Goal: Task Accomplishment & Management: Manage account settings

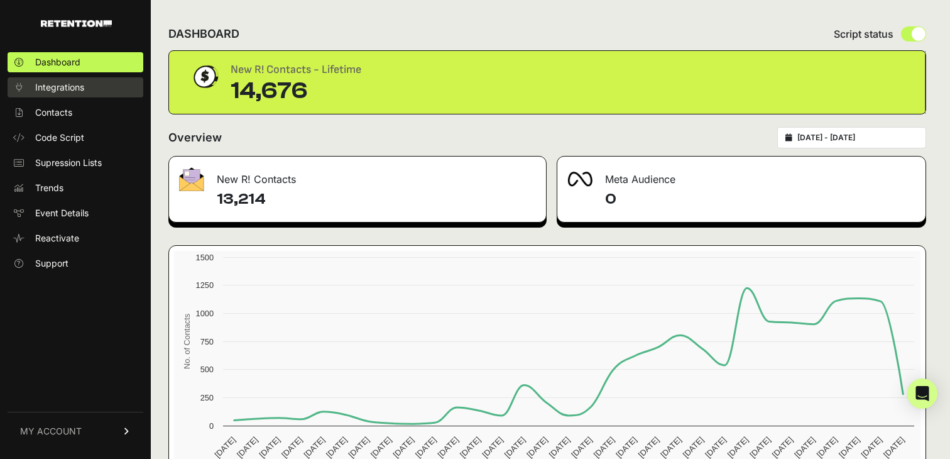
click at [55, 87] on span "Integrations" at bounding box center [59, 87] width 49 height 13
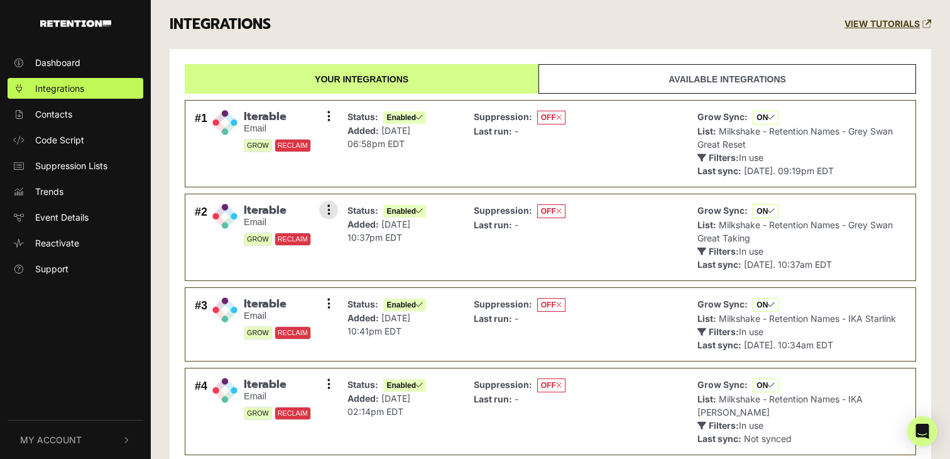
scroll to position [340, 0]
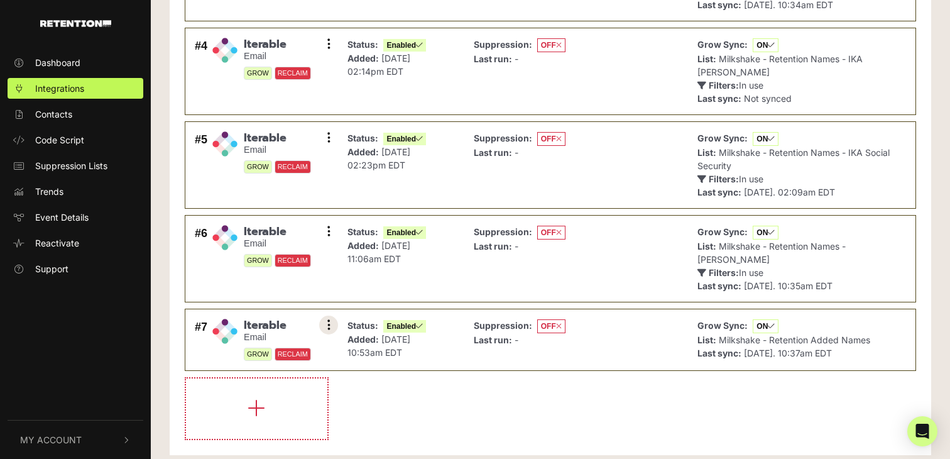
click at [326, 315] on button at bounding box center [328, 324] width 19 height 19
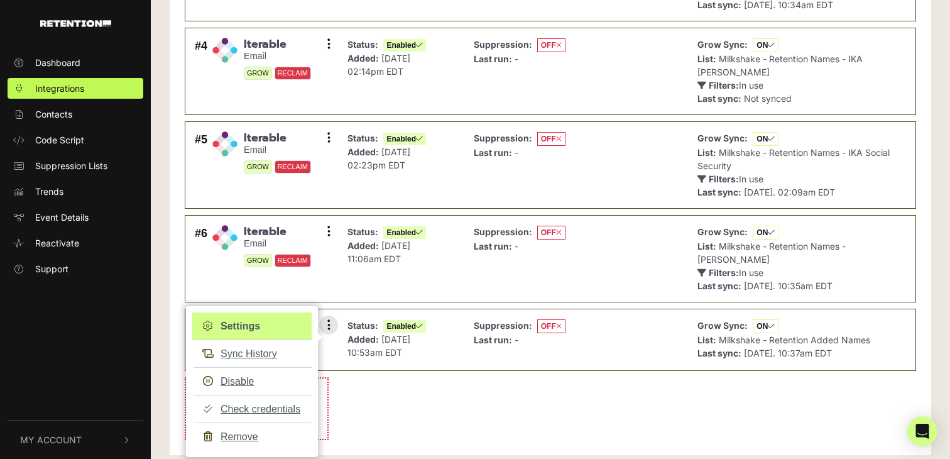
click at [248, 312] on link "Settings" at bounding box center [251, 326] width 119 height 28
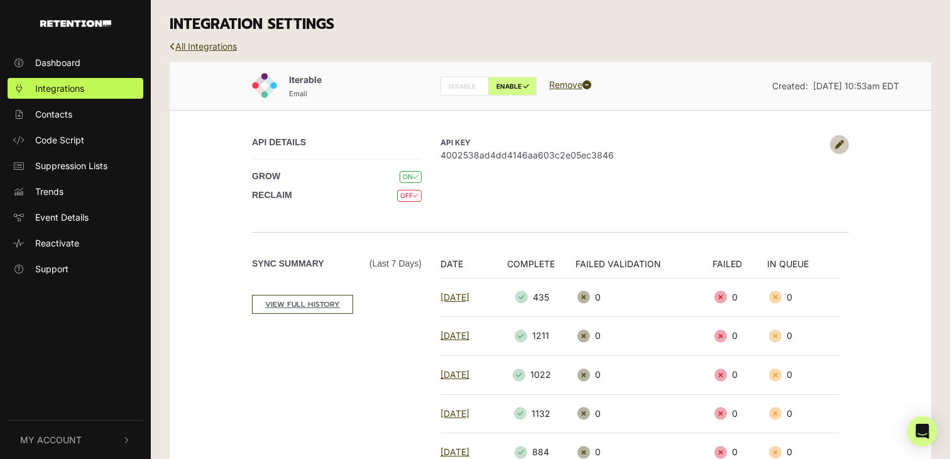
click at [656, 30] on h3 "INTEGRATION SETTINGS" at bounding box center [551, 25] width 762 height 18
click at [540, 150] on span "4002538ad4dd4146aa603c2e05ec3846" at bounding box center [632, 154] width 383 height 13
copy span "4002538ad4dd4146aa603c2e05ec3846"
click at [194, 46] on link "All Integrations" at bounding box center [203, 46] width 67 height 11
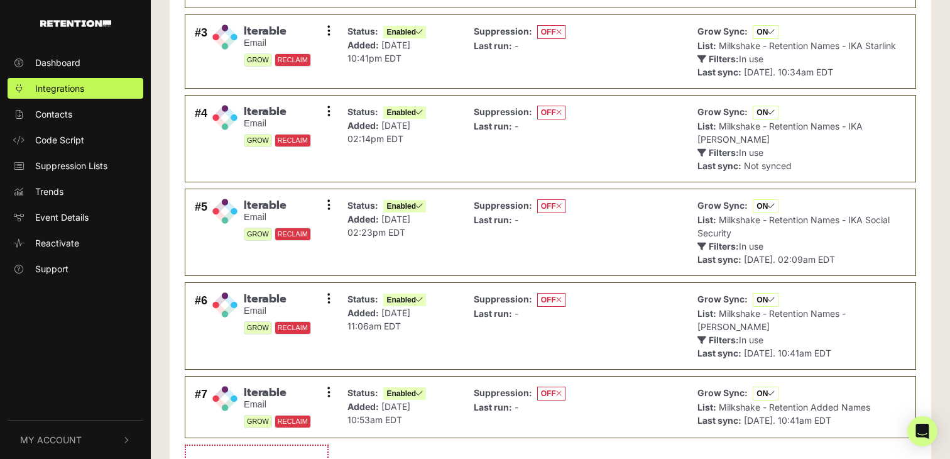
scroll to position [340, 0]
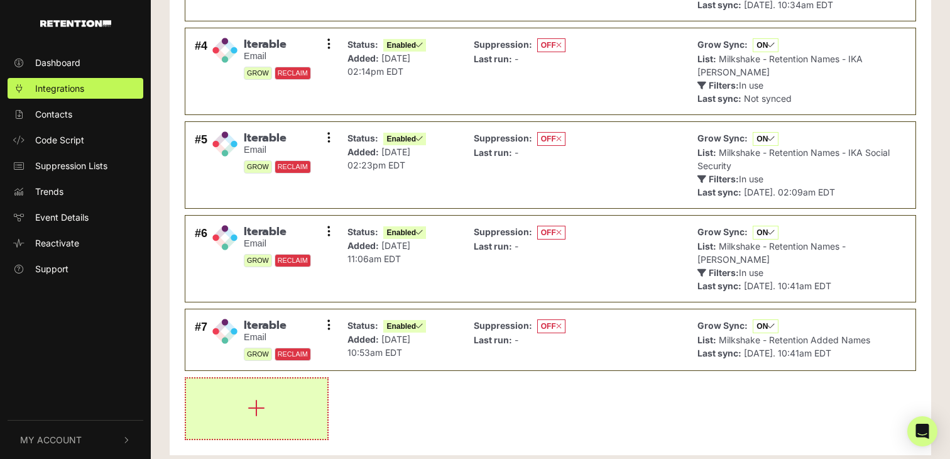
click at [298, 400] on button "button" at bounding box center [256, 408] width 141 height 60
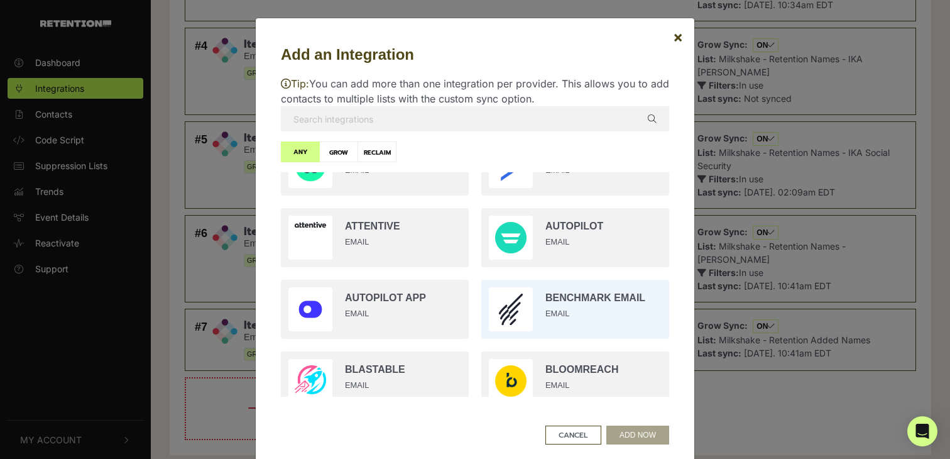
scroll to position [43, 0]
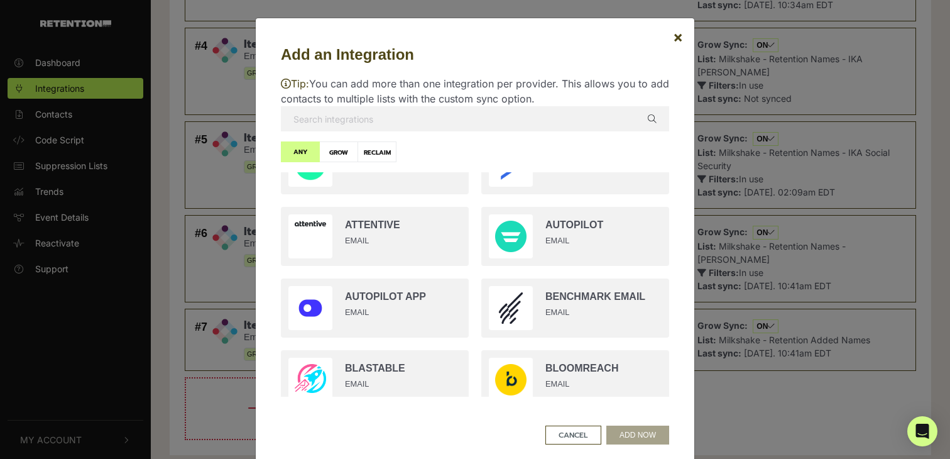
click at [451, 128] on input "text" at bounding box center [475, 118] width 388 height 25
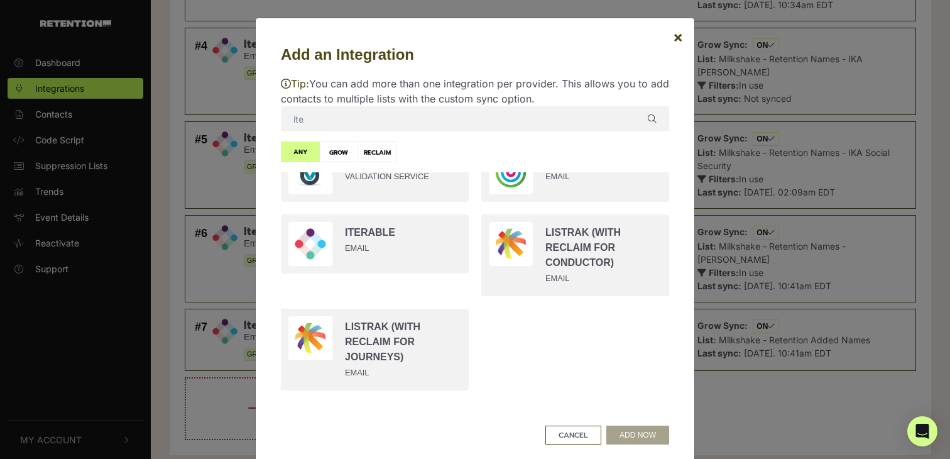
scroll to position [0, 0]
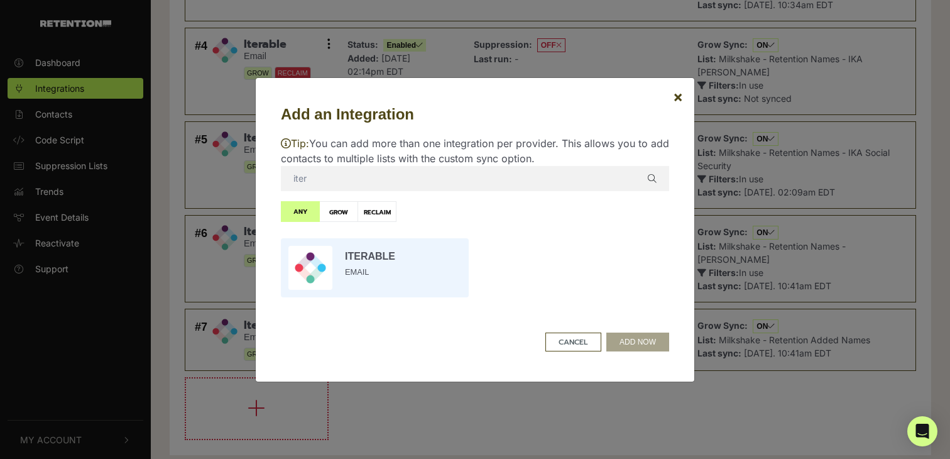
type input "iter"
click at [389, 271] on input "radio" at bounding box center [375, 268] width 200 height 72
radio input "true"
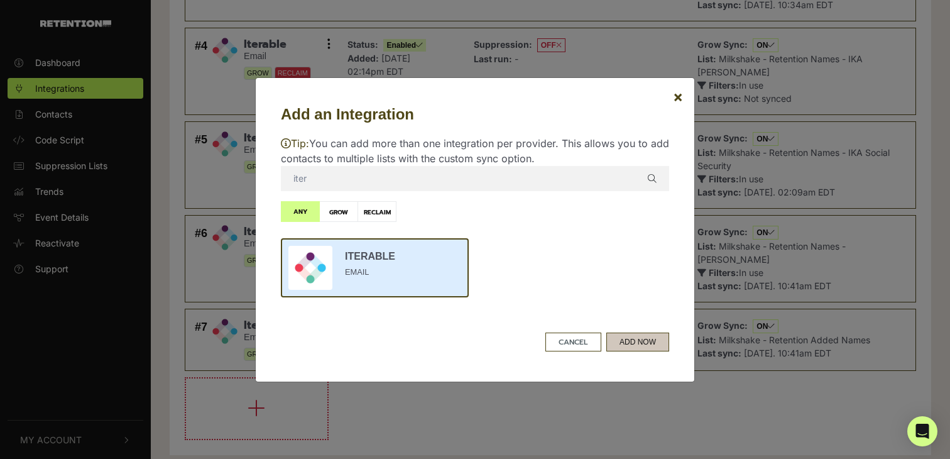
click at [641, 339] on button "ADD NOW" at bounding box center [637, 341] width 63 height 19
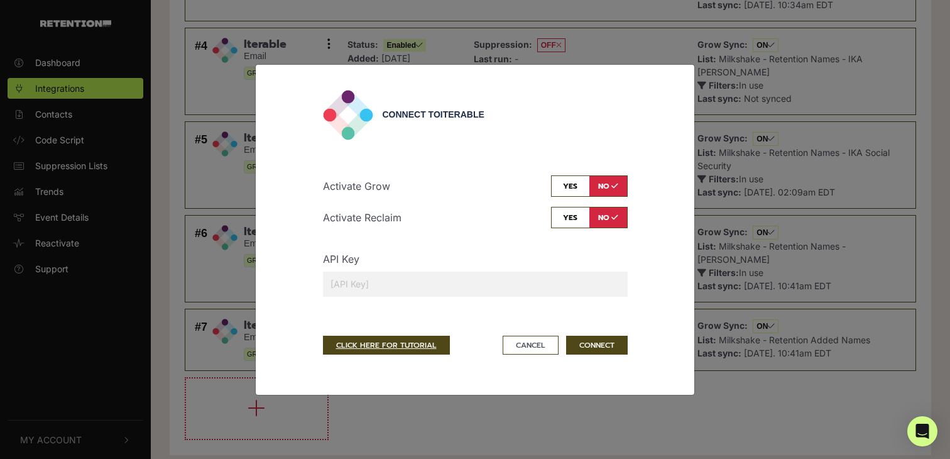
click at [569, 190] on input "checkbox" at bounding box center [589, 185] width 77 height 21
checkbox input "true"
click at [503, 275] on input "text" at bounding box center [475, 283] width 305 height 25
paste input "4002538ad4dd4146aa603c2e05ec3846"
type input "4002538ad4dd4146aa603c2e05ec3846"
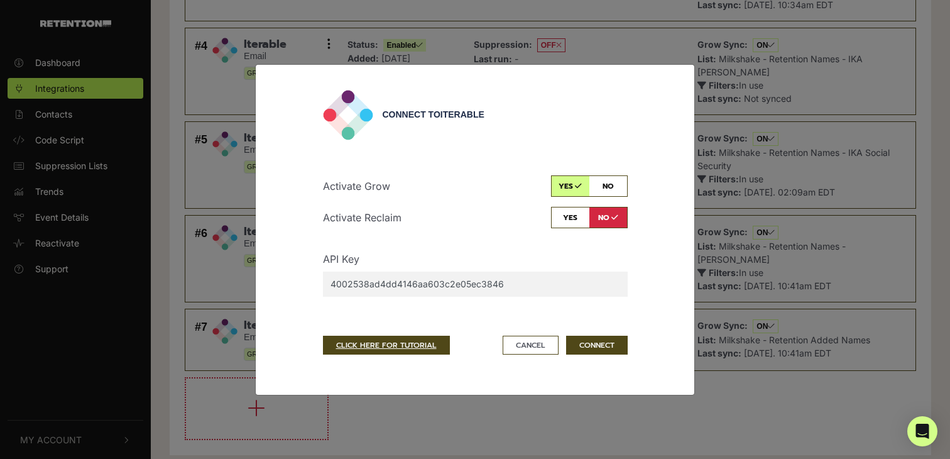
click at [474, 243] on div "Activate Grow yes no Activate Reclaim yes no API Key 4002538ad4dd4146aa603c2e05…" at bounding box center [475, 240] width 305 height 131
click at [596, 349] on button "CONNECT" at bounding box center [597, 345] width 62 height 19
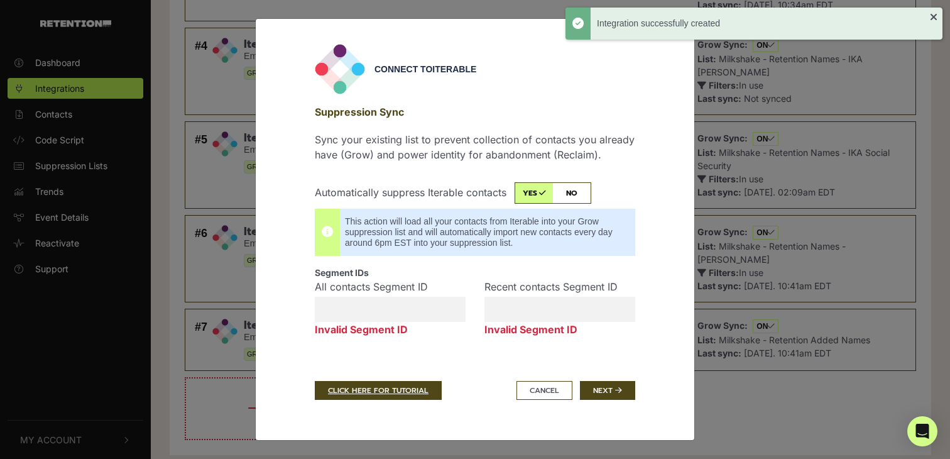
click at [570, 189] on input "checkbox" at bounding box center [553, 192] width 77 height 21
checkbox input "false"
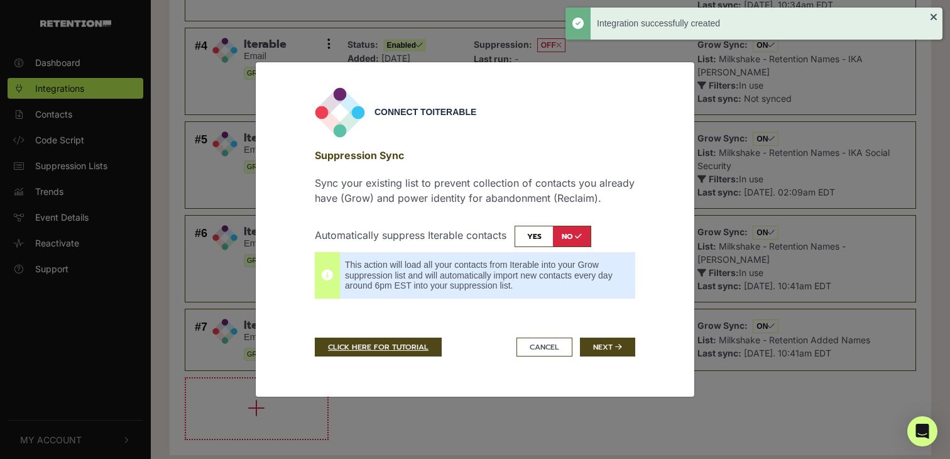
click at [616, 358] on div "Connect to Iterable Suppression Sync Sync your existing list to prevent collect…" at bounding box center [474, 229] width 339 height 284
click at [616, 346] on icon "submit" at bounding box center [618, 347] width 7 height 8
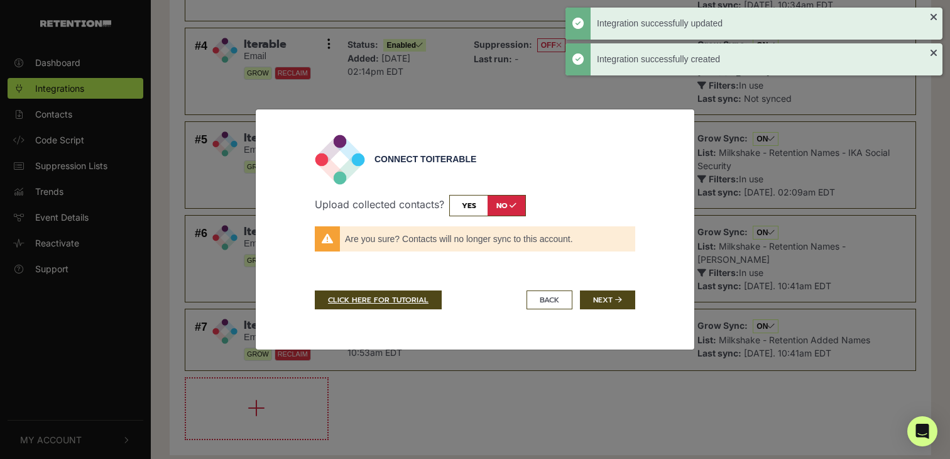
click at [459, 207] on input "checkbox" at bounding box center [487, 205] width 77 height 21
checkbox input "true"
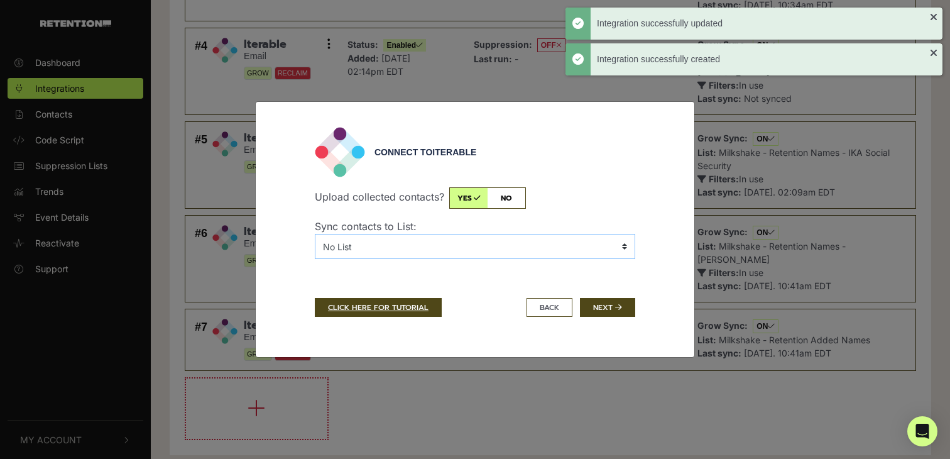
click at [445, 242] on select "No List 120S05KTE - Karys Teach English 120S35LBO - Buyers 120S35LBO - Live Bet…" at bounding box center [475, 246] width 321 height 25
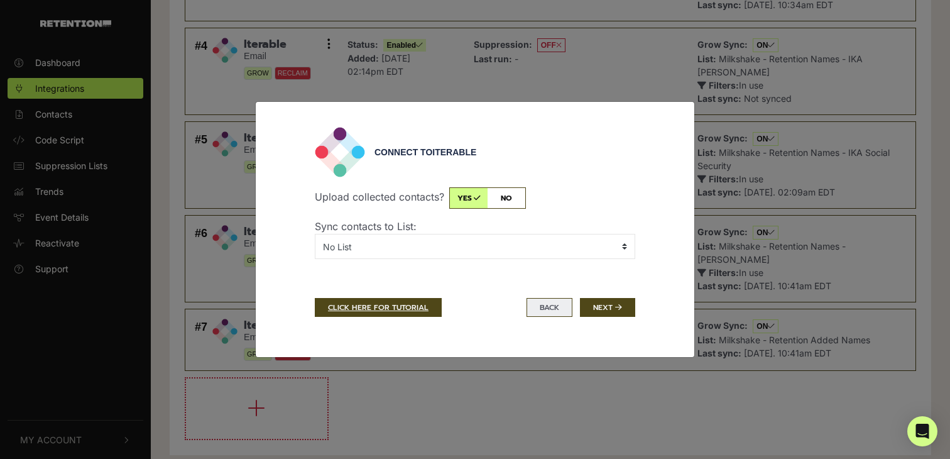
click at [556, 311] on button "BACK" at bounding box center [550, 307] width 46 height 19
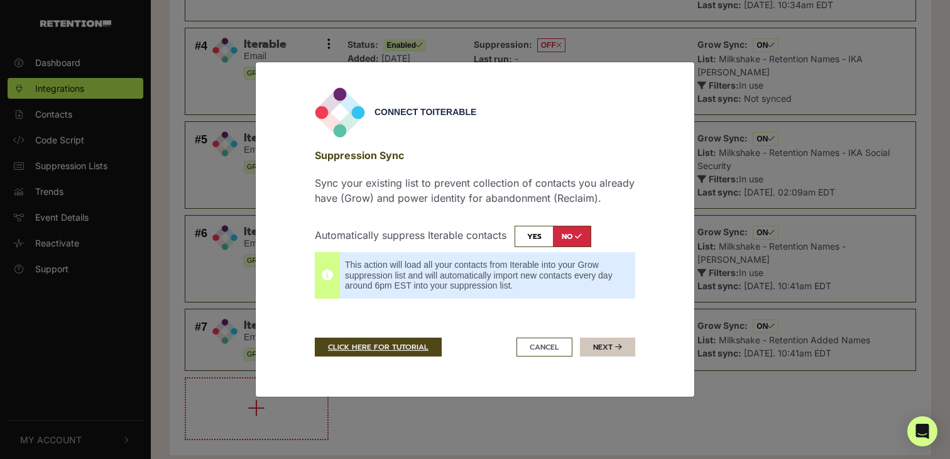
click at [616, 337] on button "Next" at bounding box center [607, 346] width 55 height 19
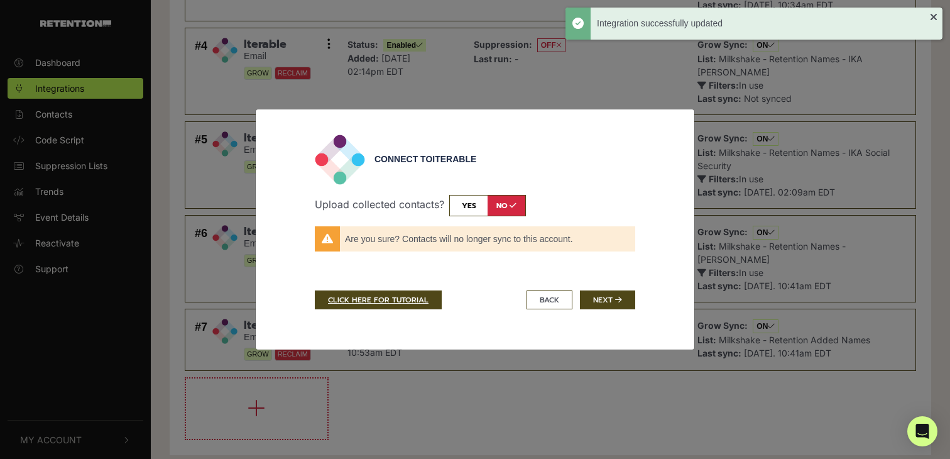
click at [466, 198] on input "checkbox" at bounding box center [487, 205] width 77 height 21
checkbox input "true"
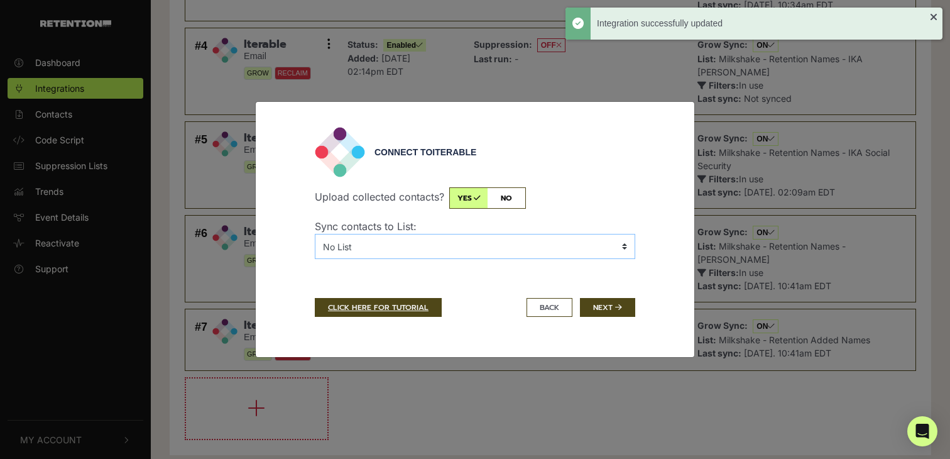
click at [455, 255] on select "No List 120S05KTE - Karys Teach English 120S35LBO - Buyers 120S35LBO - Live Bet…" at bounding box center [475, 246] width 321 height 25
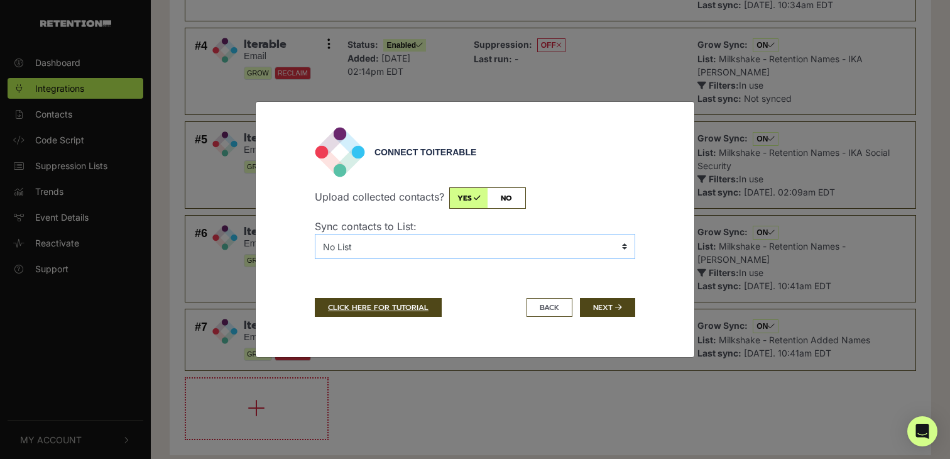
select select "7156787,Milkshake - Retention Added Names - Website"
click at [315, 234] on select "No List 120S05KTE - Karys Teach English 120S35LBO - Buyers 120S35LBO - Live Bet…" at bounding box center [475, 246] width 321 height 25
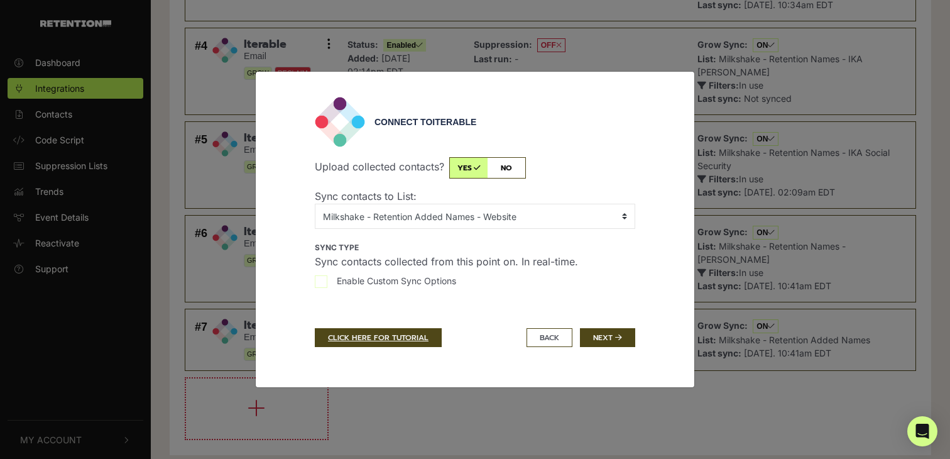
click at [375, 275] on span "Enable Custom Sync Options" at bounding box center [396, 280] width 119 height 13
click at [327, 275] on input "Enable Custom Sync Options" at bounding box center [321, 281] width 13 height 13
checkbox input "true"
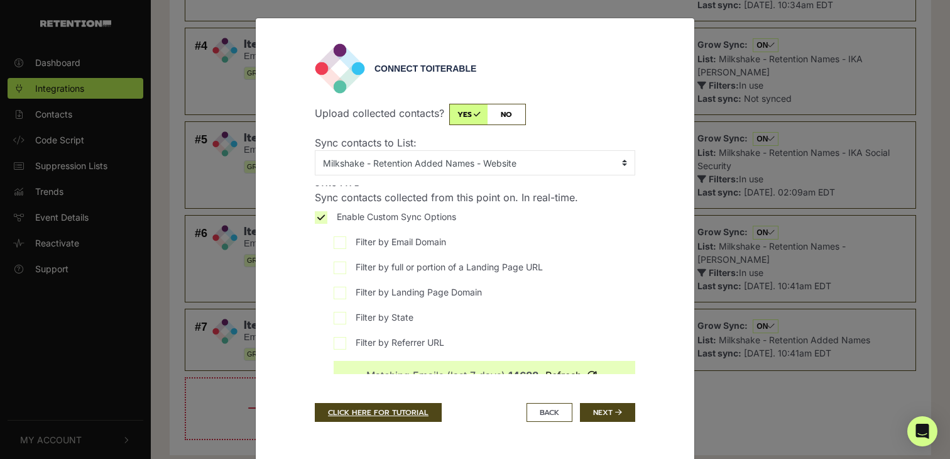
scroll to position [26, 0]
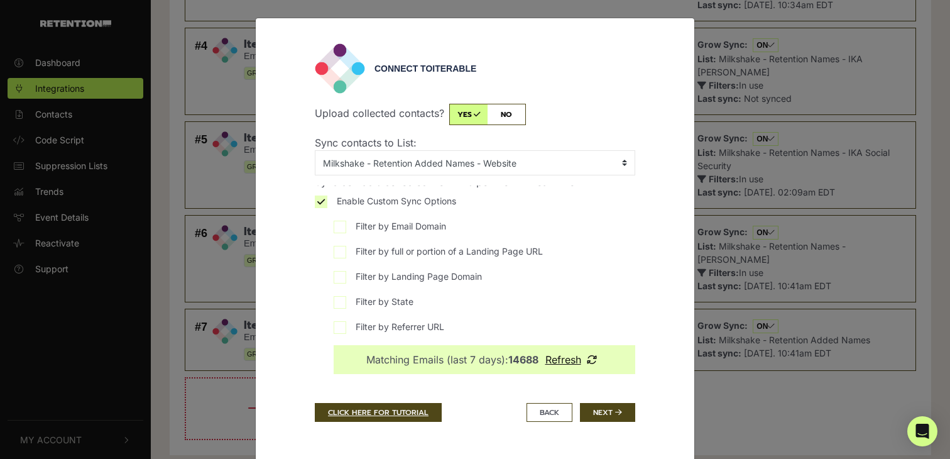
click at [342, 273] on input "Filter by Landing Page Domain" at bounding box center [340, 277] width 13 height 13
checkbox input "true"
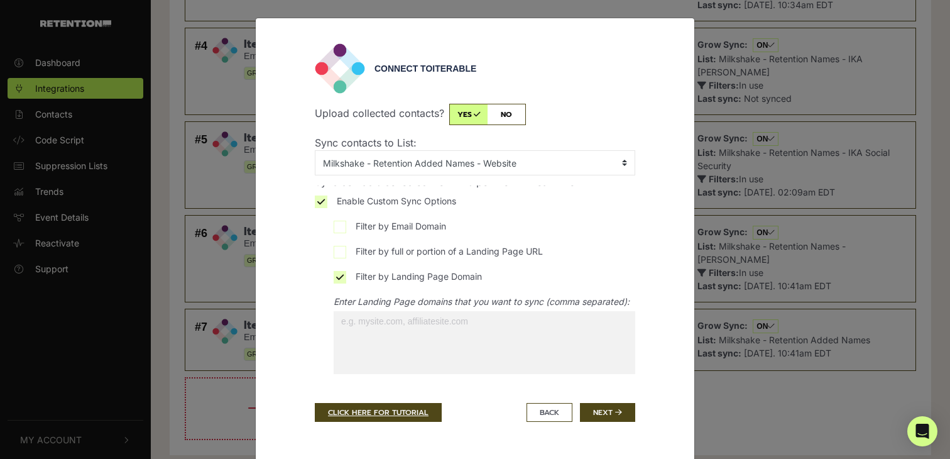
click at [417, 331] on input "search" at bounding box center [408, 321] width 148 height 20
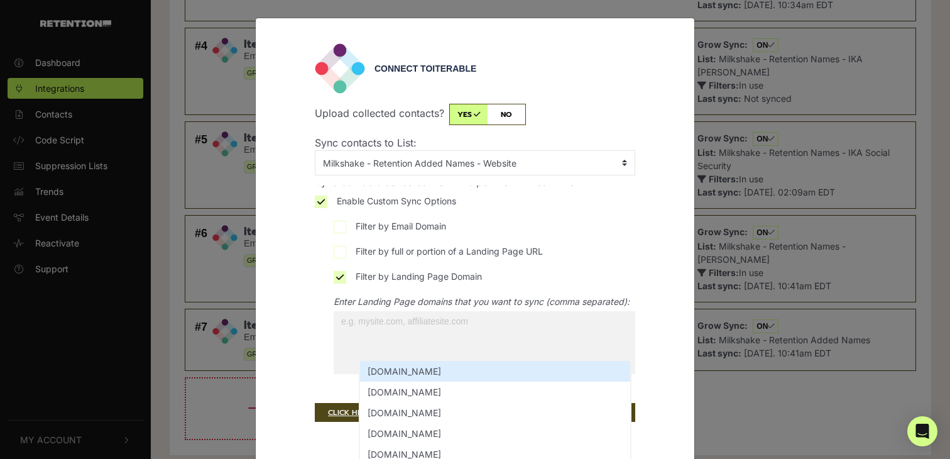
click at [518, 331] on input "search" at bounding box center [481, 321] width 295 height 20
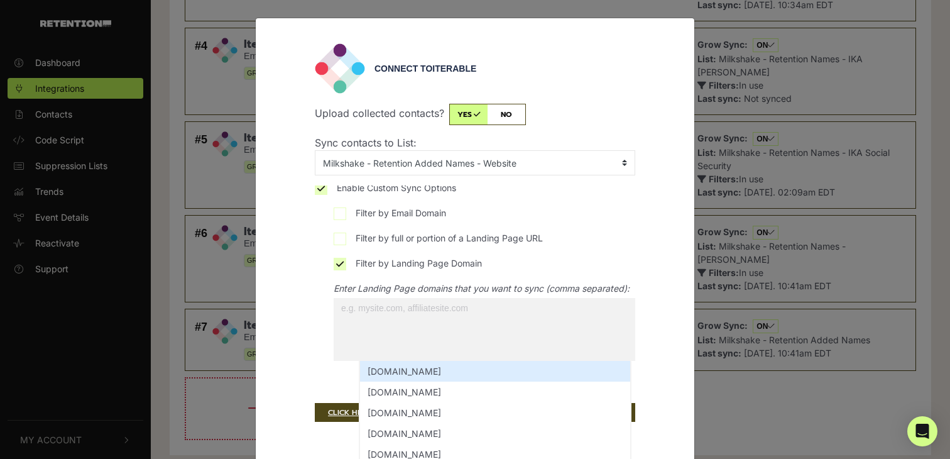
select select "pro.banyanhill.com"
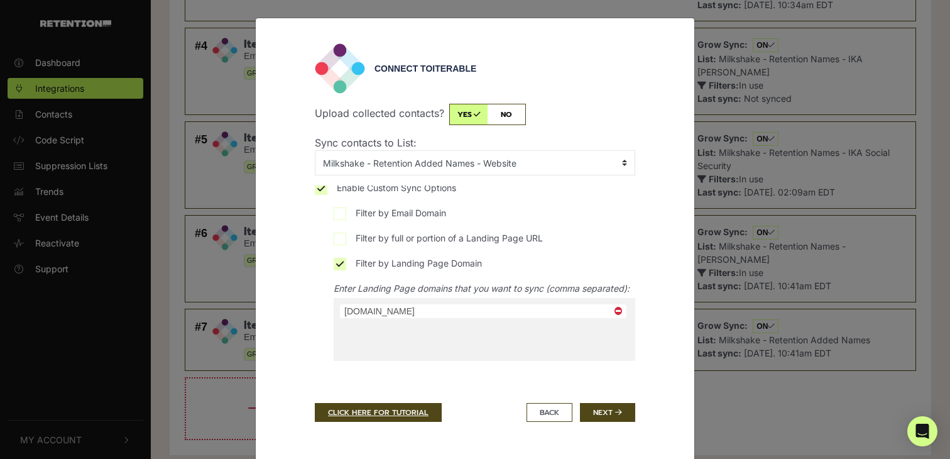
click at [614, 317] on span "×" at bounding box center [618, 311] width 15 height 13
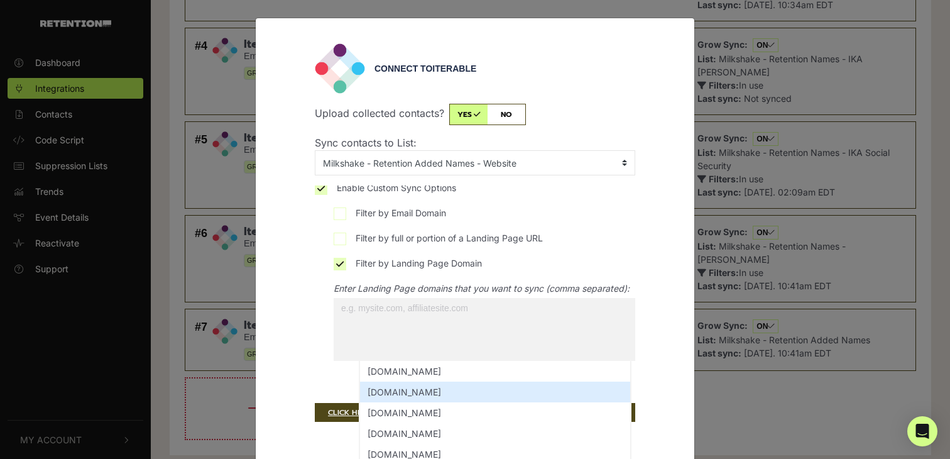
scroll to position [0, 0]
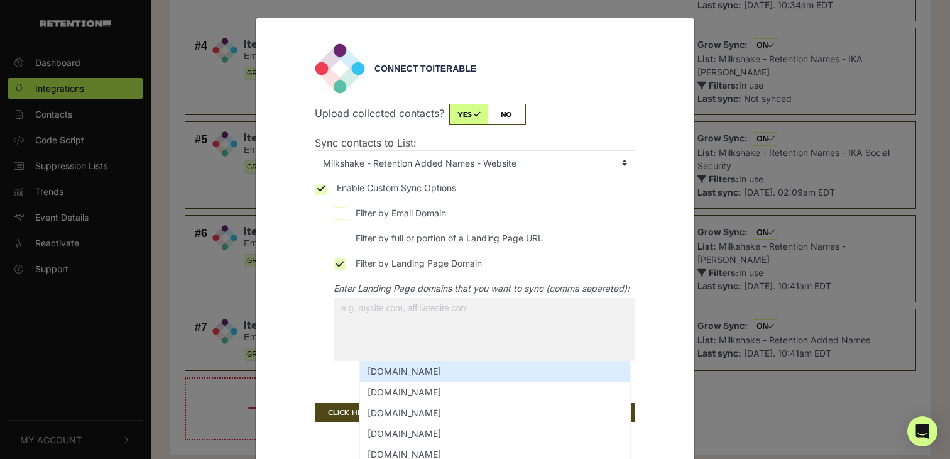
select select "pro.banyanhill.com"
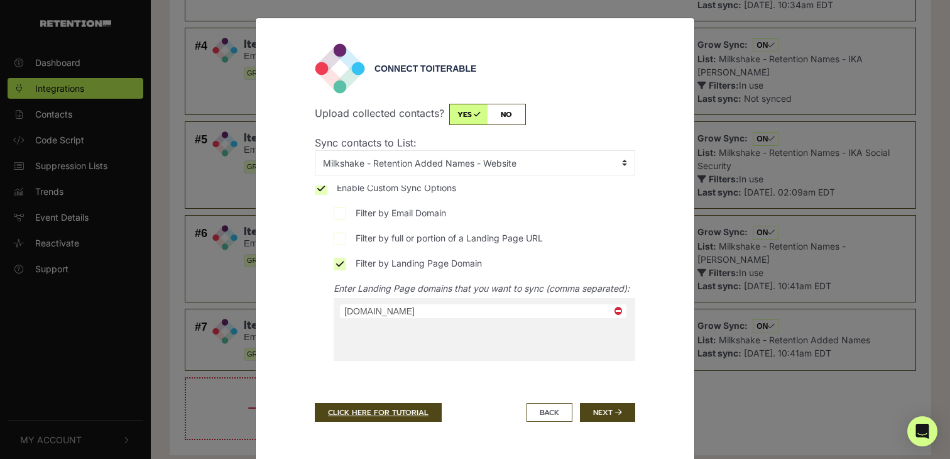
click at [535, 338] on ul "× pro.banyanhill.com" at bounding box center [485, 318] width 302 height 40
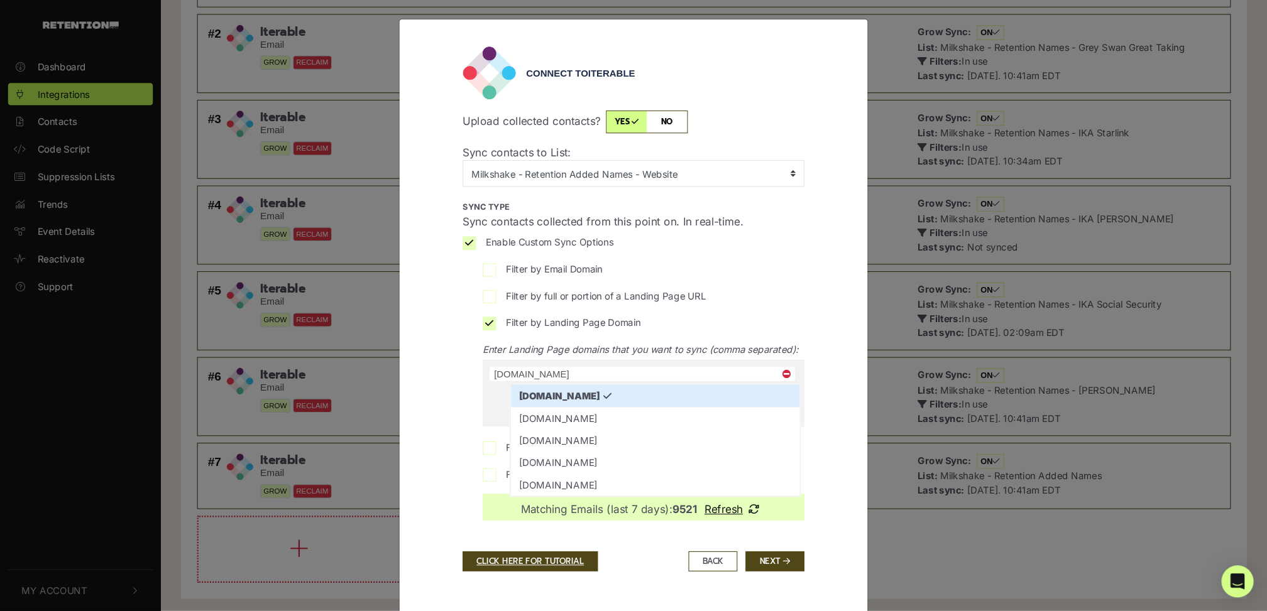
scroll to position [129, 0]
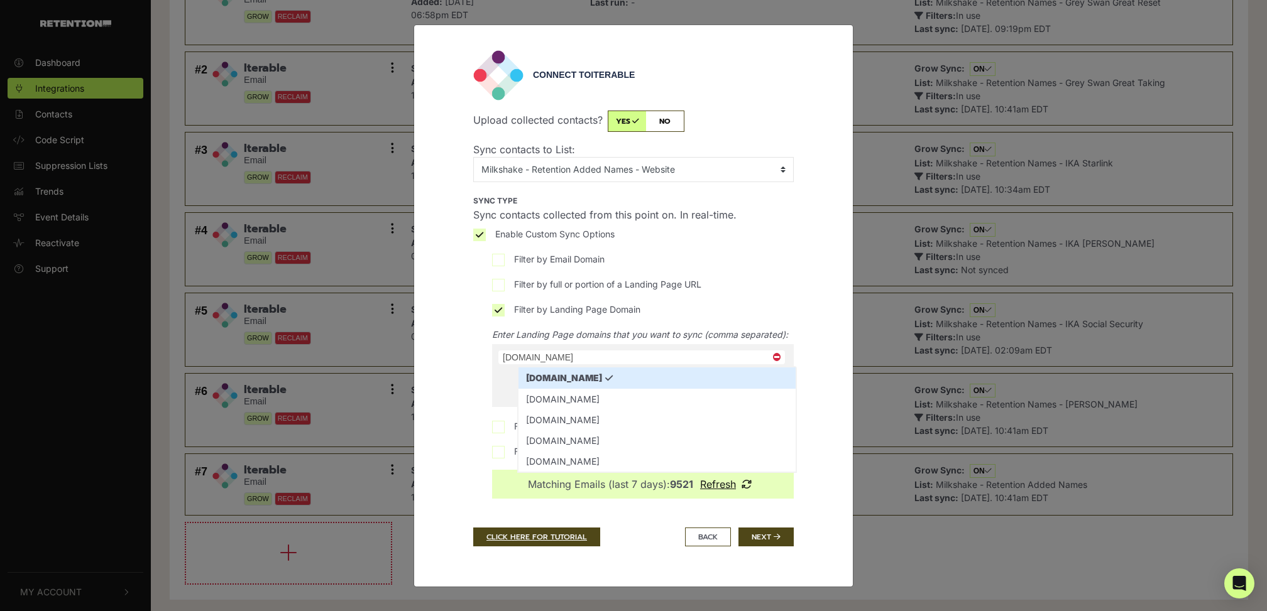
click at [774, 355] on span "×" at bounding box center [776, 357] width 15 height 13
select select "pro.banyanhill.com"
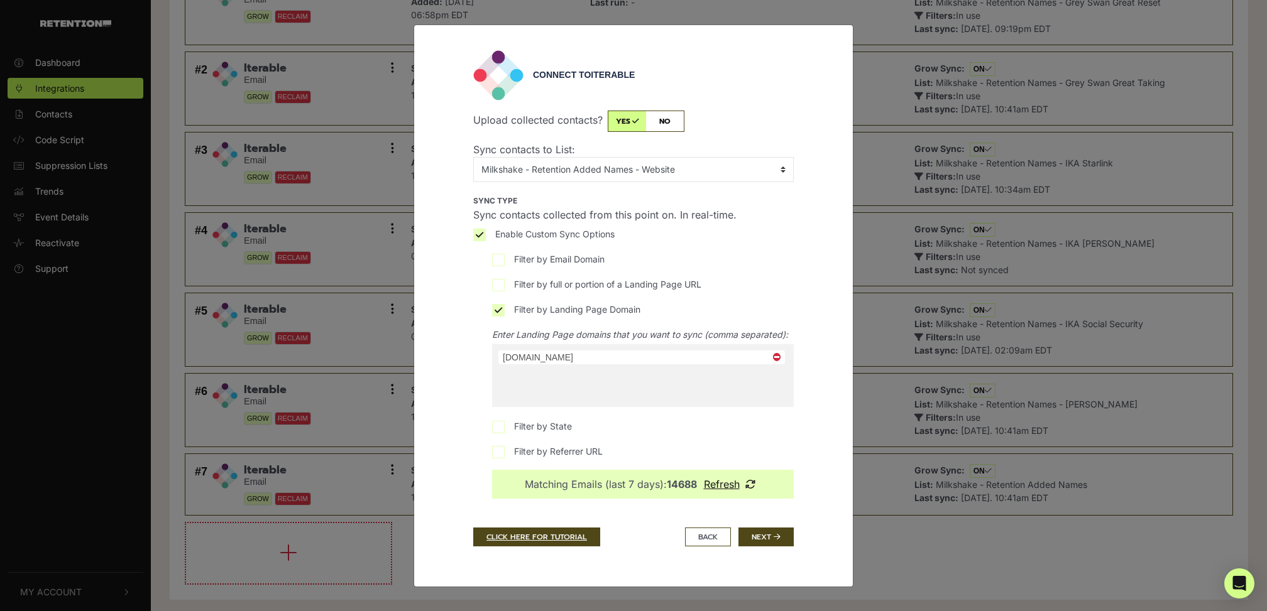
click at [464, 374] on div "Connect to Iterable Upload collected contacts? yes no Sync contacts to List: No…" at bounding box center [633, 306] width 339 height 512
click at [594, 383] on span "× pro.banyanhill.com" at bounding box center [643, 375] width 302 height 63
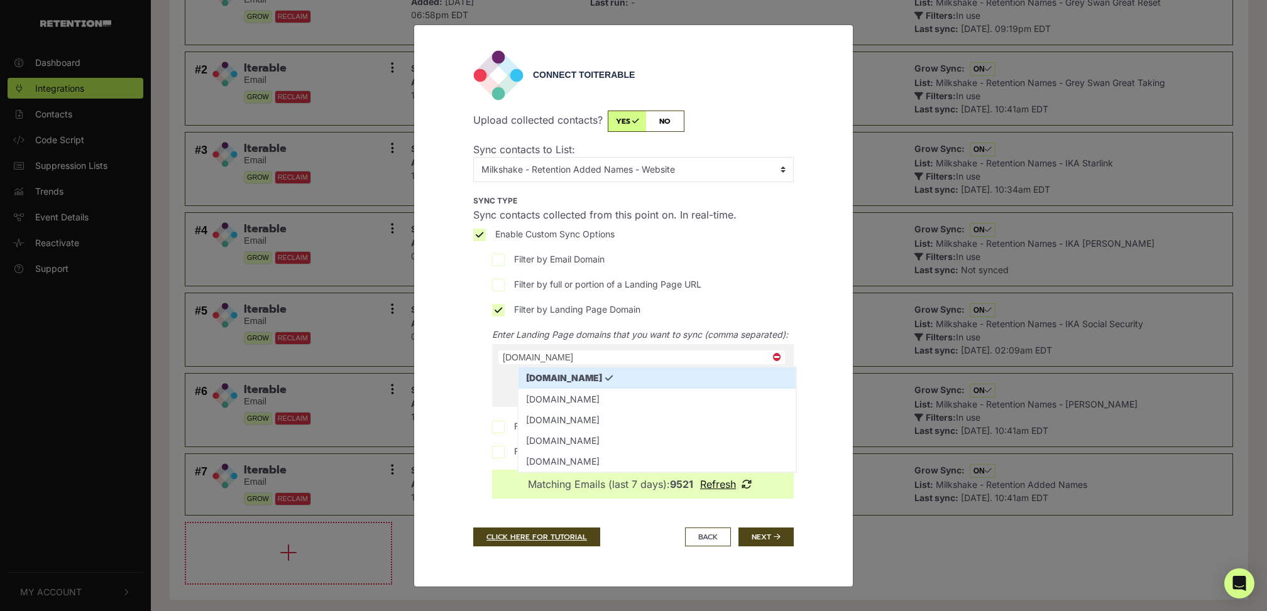
click at [781, 358] on span "×" at bounding box center [776, 357] width 15 height 13
select select
type input "in"
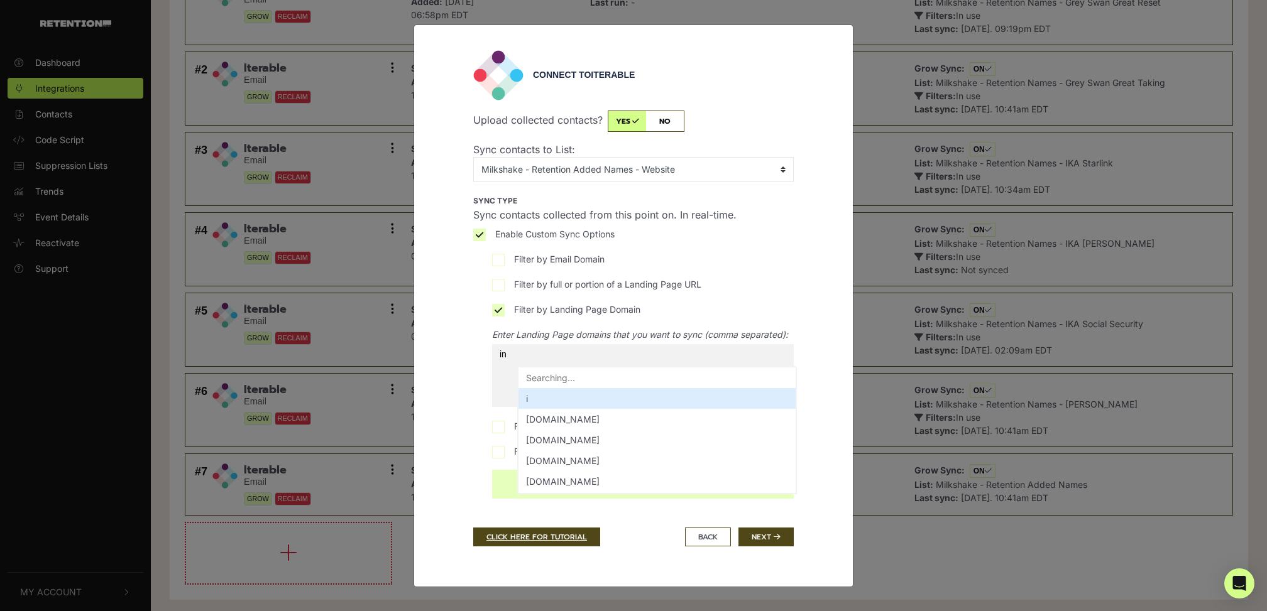
type input "int"
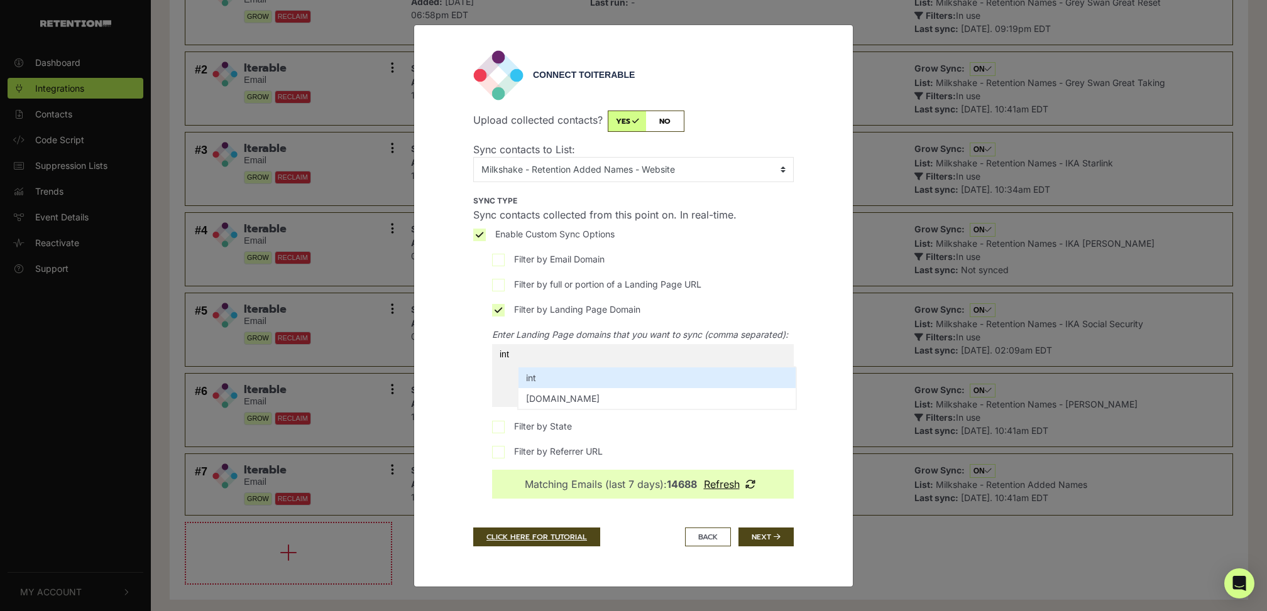
type input "inte"
type input "inter"
select select "inter"
click at [500, 311] on label "Filter by Landing Page Domain" at bounding box center [643, 313] width 302 height 20
click at [500, 311] on input "Filter by Landing Page Domain" at bounding box center [498, 310] width 13 height 13
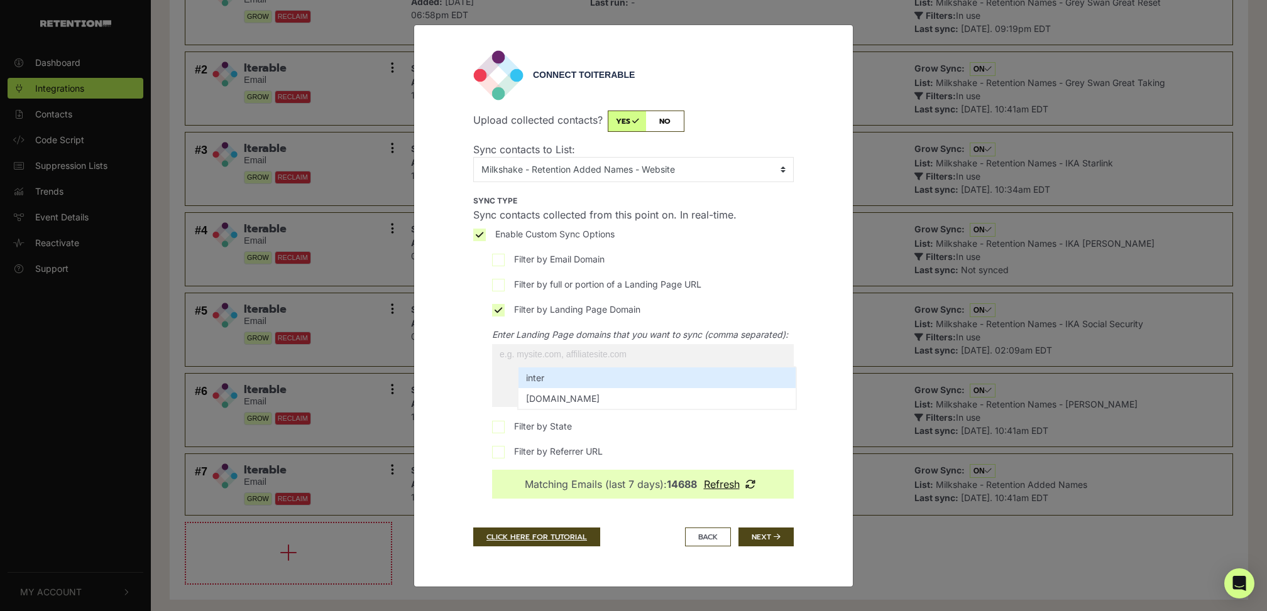
checkbox input "false"
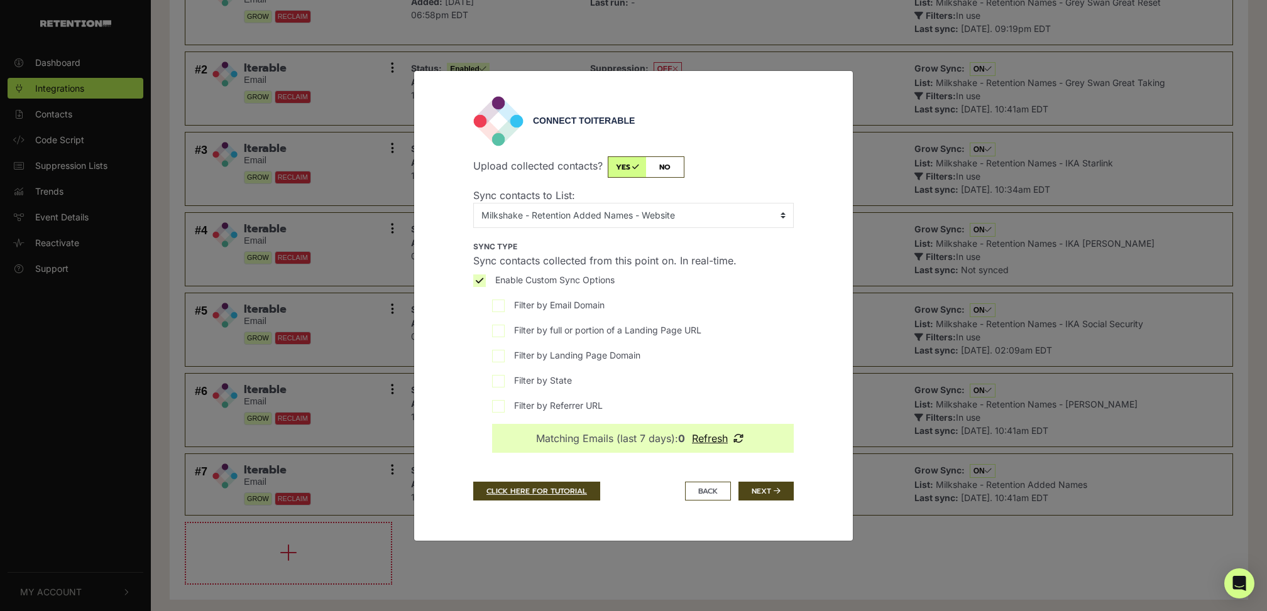
drag, startPoint x: 774, startPoint y: 494, endPoint x: 609, endPoint y: 344, distance: 222.9
click at [609, 344] on div "Connect to Iterable Upload collected contacts? yes no Sync contacts to List: No…" at bounding box center [633, 306] width 339 height 420
click at [479, 280] on input "Enable Custom Sync Options" at bounding box center [479, 281] width 13 height 13
checkbox input "false"
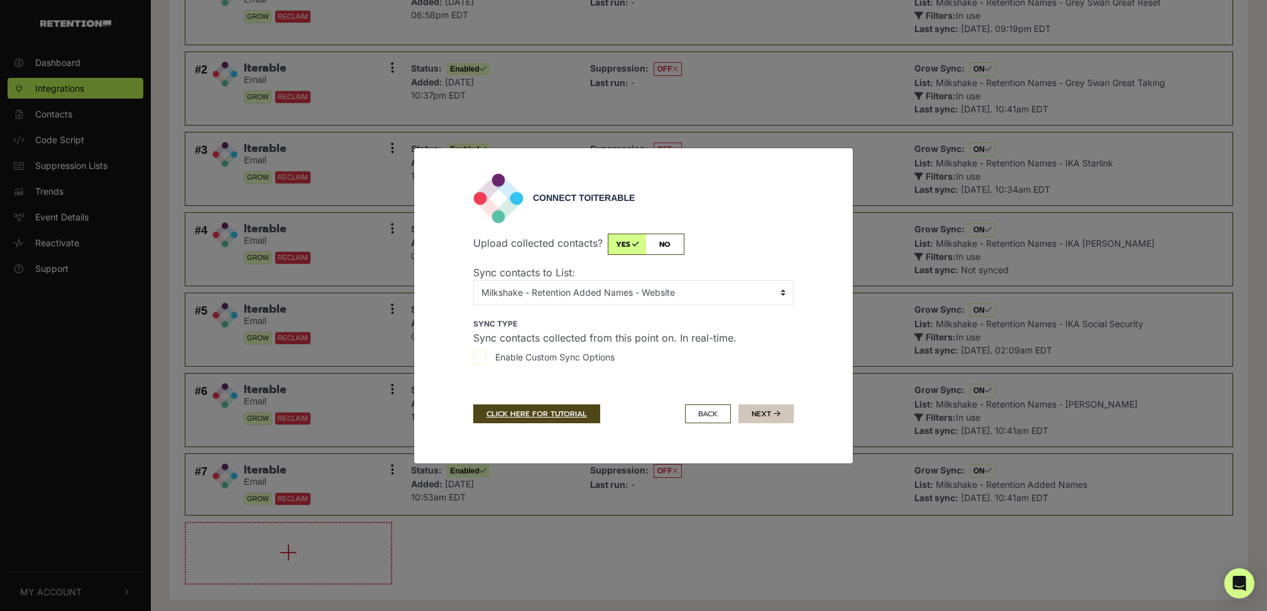
click at [778, 422] on button "Next" at bounding box center [765, 414] width 55 height 19
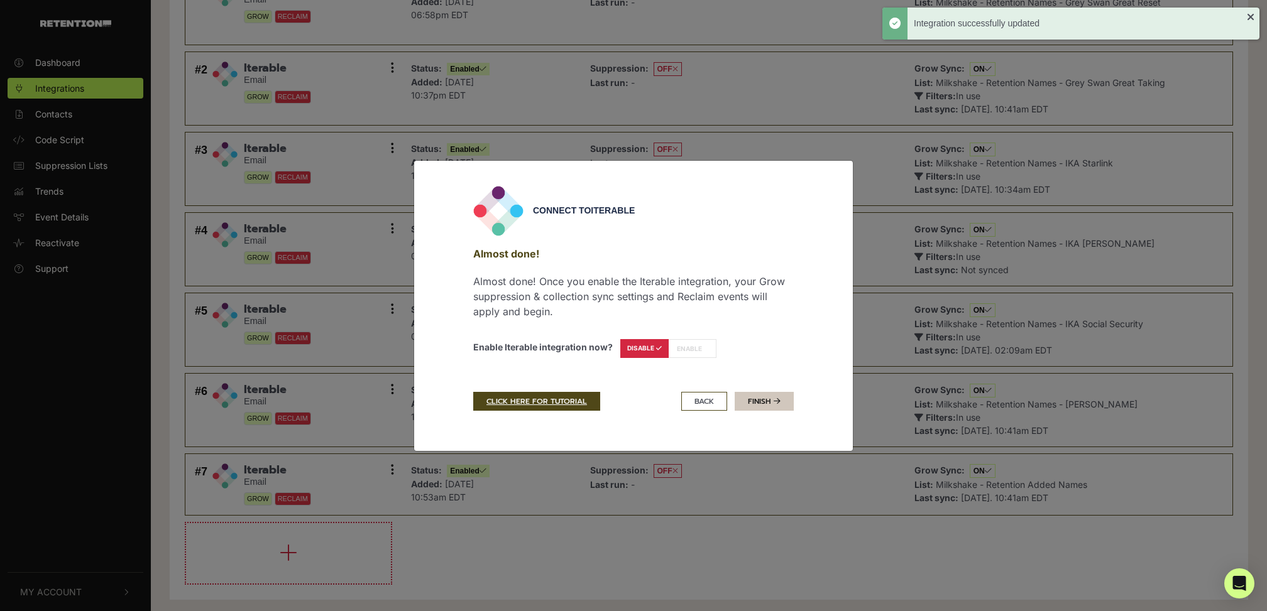
click at [782, 407] on link "Finish" at bounding box center [764, 401] width 59 height 19
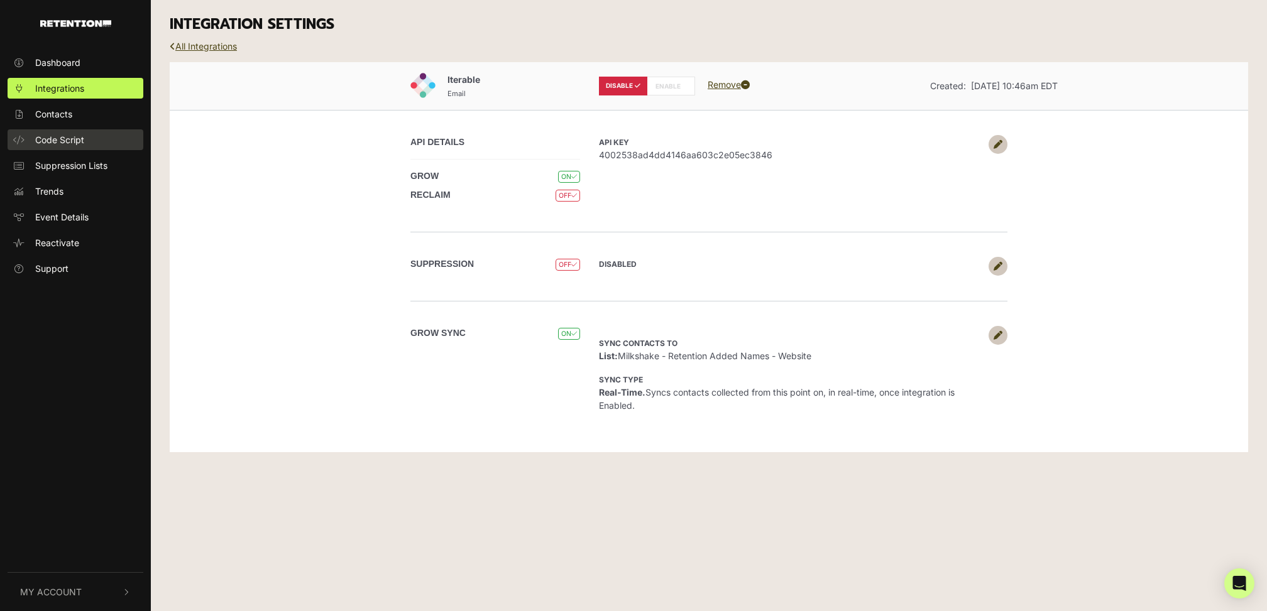
click at [74, 145] on span "Code Script" at bounding box center [59, 139] width 49 height 13
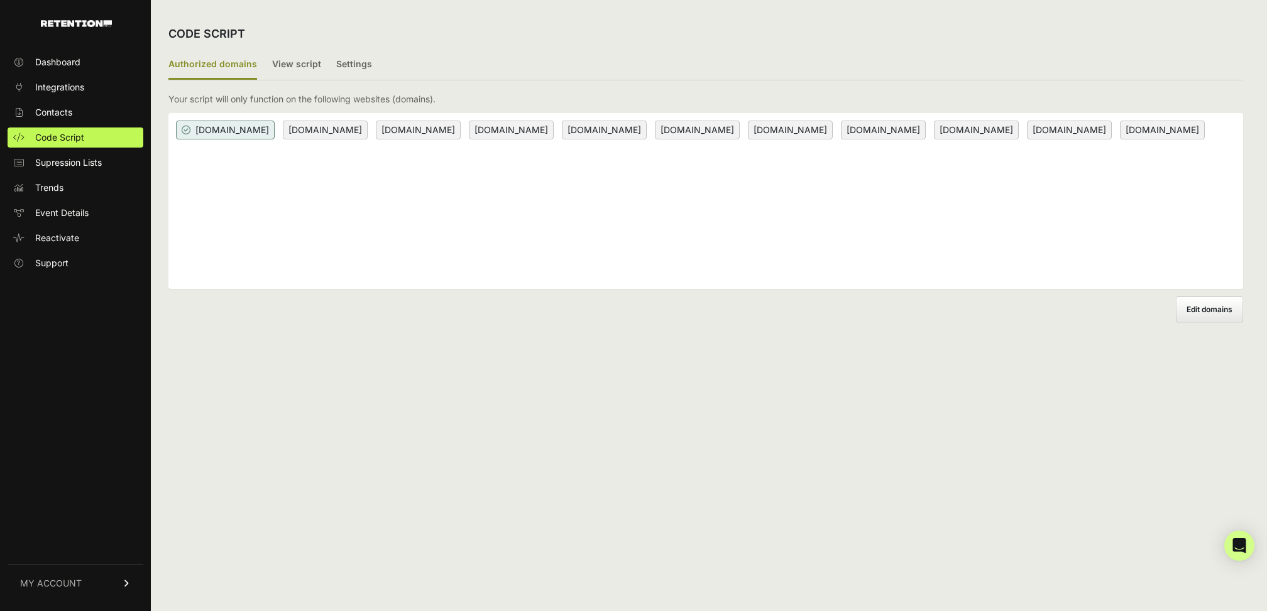
click at [627, 164] on div "[DOMAIN_NAME] [DOMAIN_NAME] [DOMAIN_NAME] [DOMAIN_NAME] [DOMAIN_NAME] [DOMAIN_N…" at bounding box center [705, 201] width 1075 height 176
click at [722, 183] on div "[DOMAIN_NAME] [DOMAIN_NAME] [DOMAIN_NAME] [DOMAIN_NAME] [DOMAIN_NAME] [DOMAIN_N…" at bounding box center [705, 201] width 1075 height 176
click at [1227, 315] on label "Edit domains" at bounding box center [1209, 310] width 67 height 26
click at [0, 0] on input "Add domain" at bounding box center [0, 0] width 0 height 0
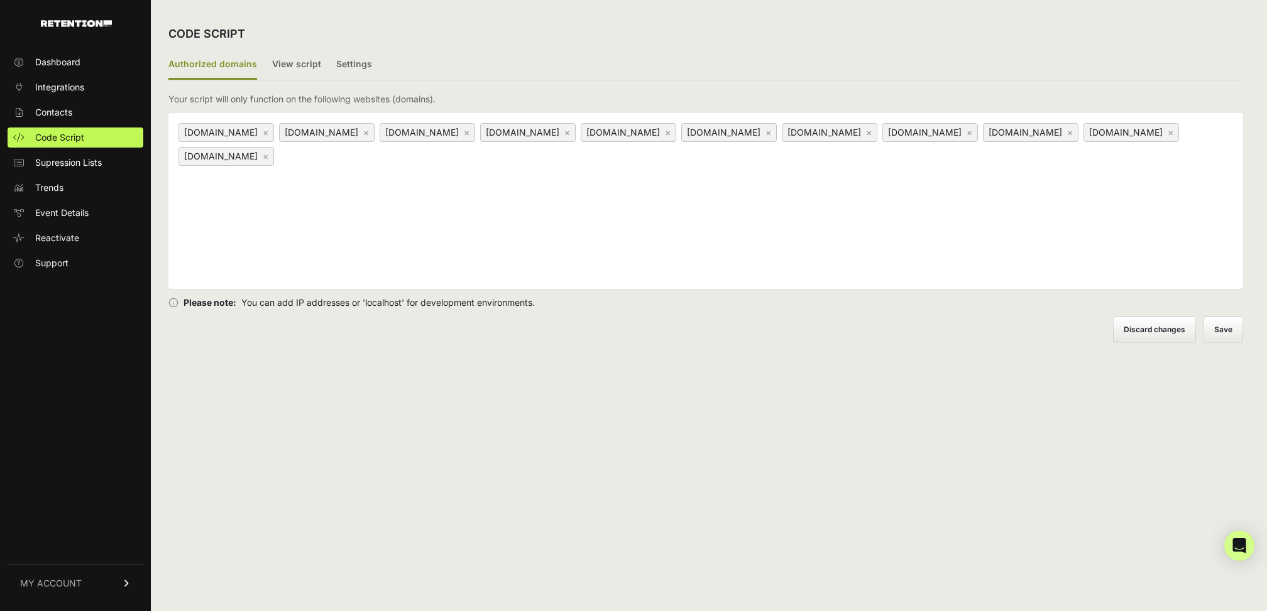
click at [753, 247] on div "[DOMAIN_NAME] × [DOMAIN_NAME] × [DOMAIN_NAME] × [DOMAIN_NAME] × [DOMAIN_NAME] ×…" at bounding box center [705, 201] width 1075 height 176
type input "[DOMAIN_NAME]"
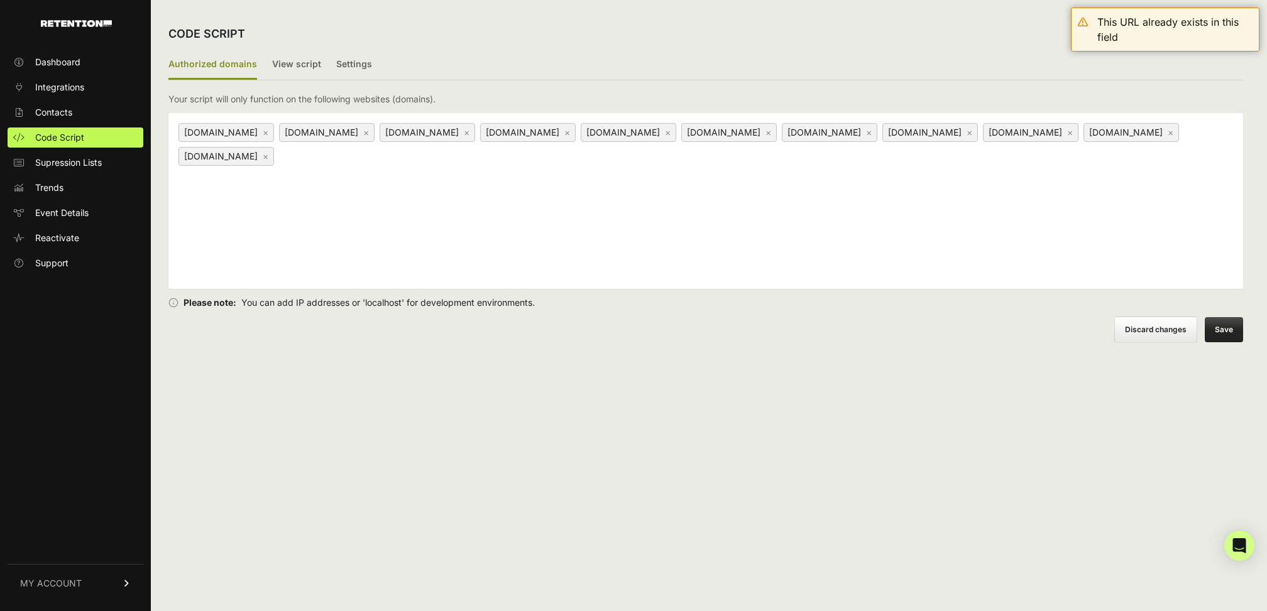
click at [1156, 336] on label "Discard changes" at bounding box center [1155, 330] width 83 height 26
click at [0, 0] on input "Discard changes" at bounding box center [0, 0] width 0 height 0
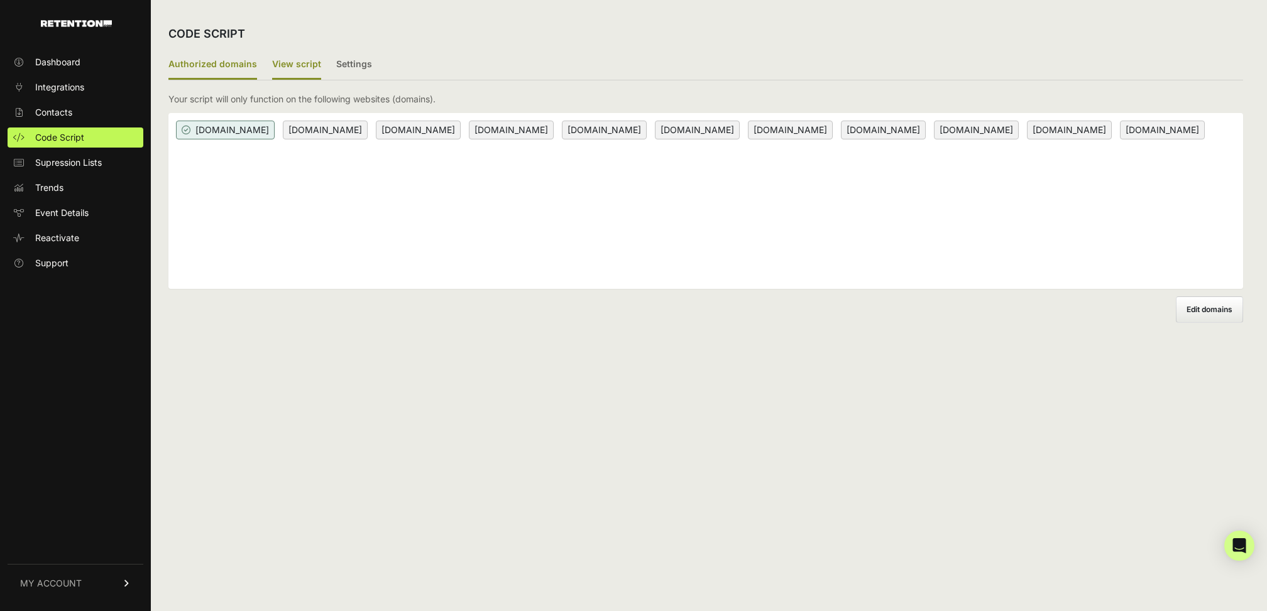
click at [285, 60] on label "View script" at bounding box center [296, 65] width 49 height 30
click at [0, 0] on input "View script" at bounding box center [0, 0] width 0 height 0
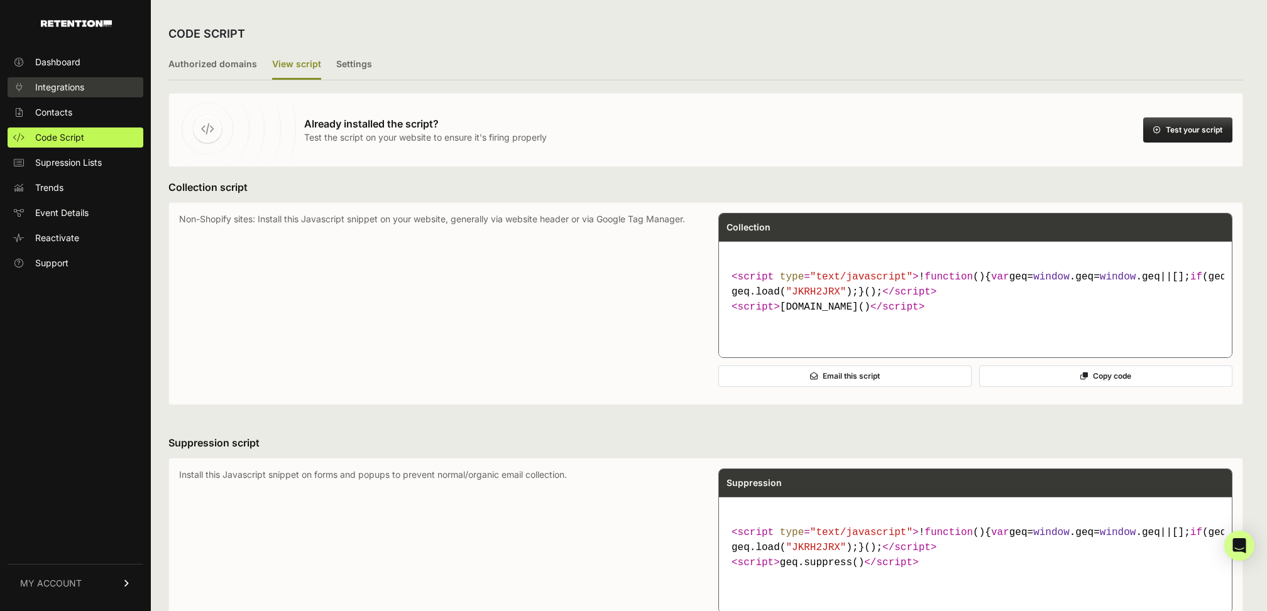
click at [71, 84] on span "Integrations" at bounding box center [59, 87] width 49 height 13
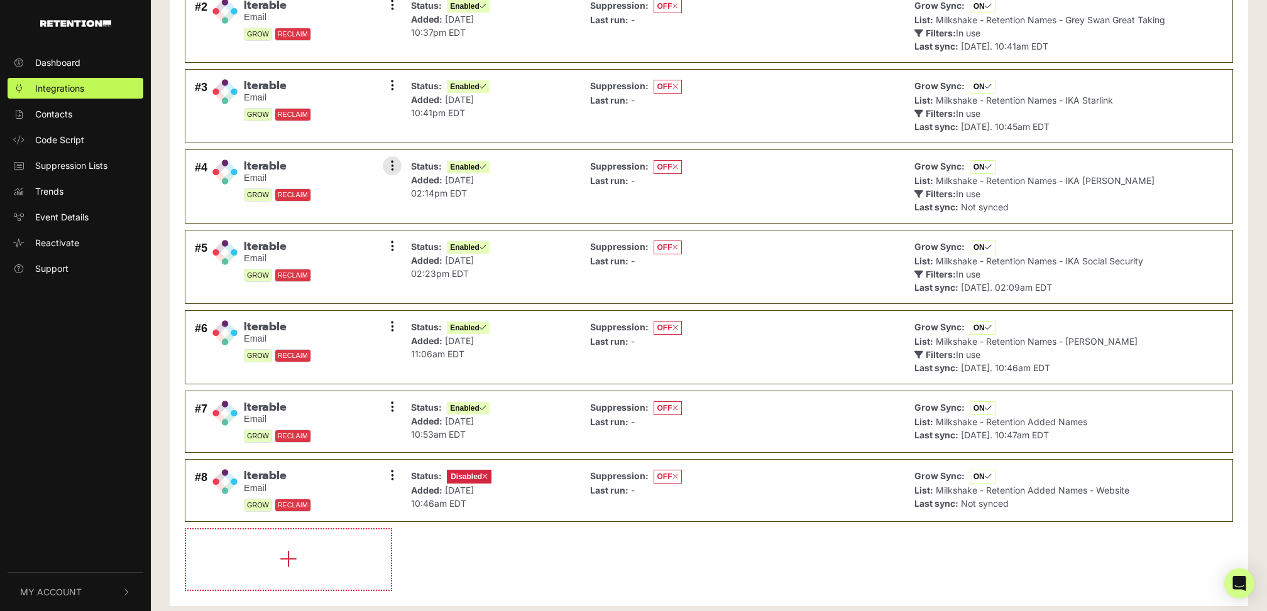
scroll to position [197, 0]
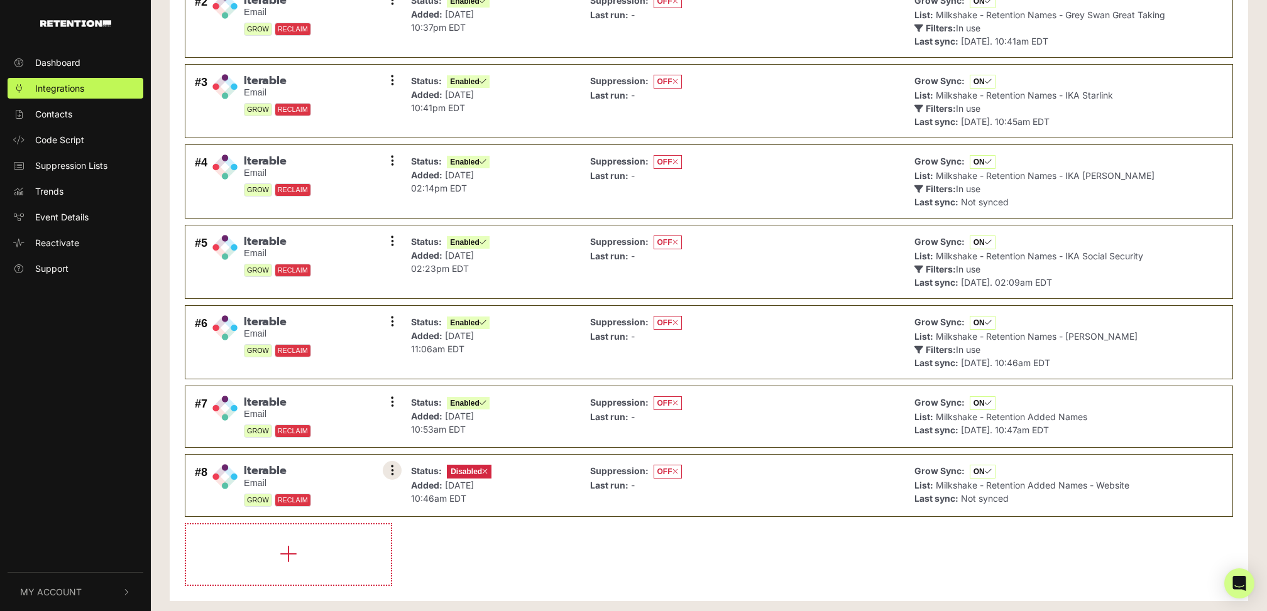
click at [395, 461] on button at bounding box center [392, 470] width 19 height 19
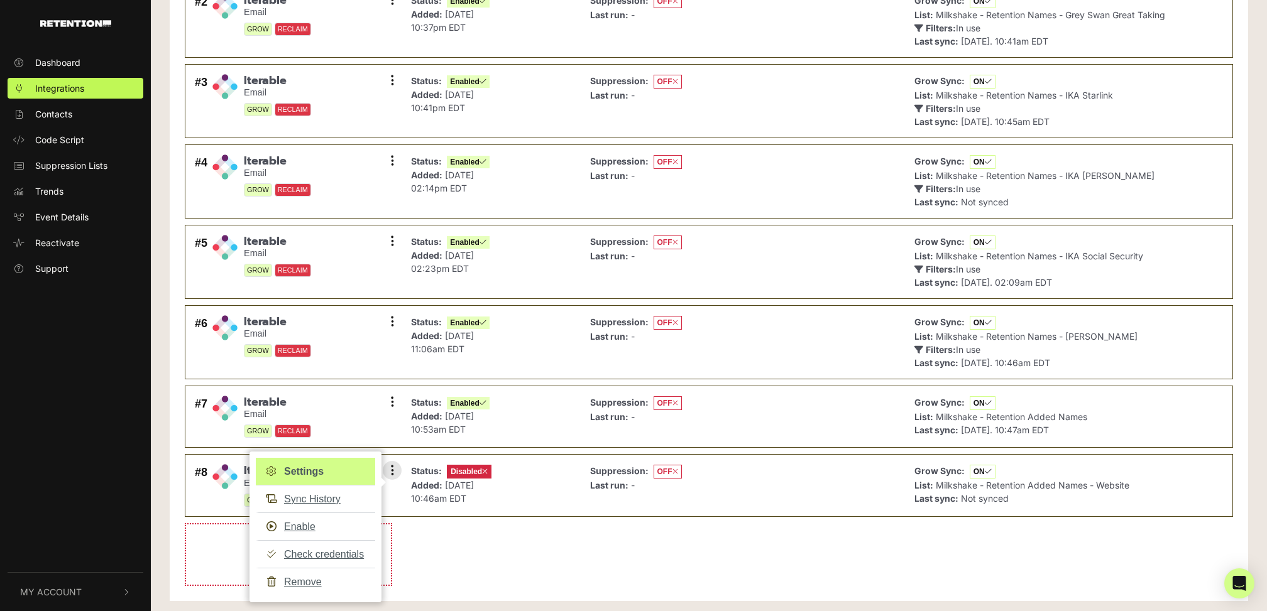
click at [319, 462] on link "Settings" at bounding box center [315, 472] width 119 height 28
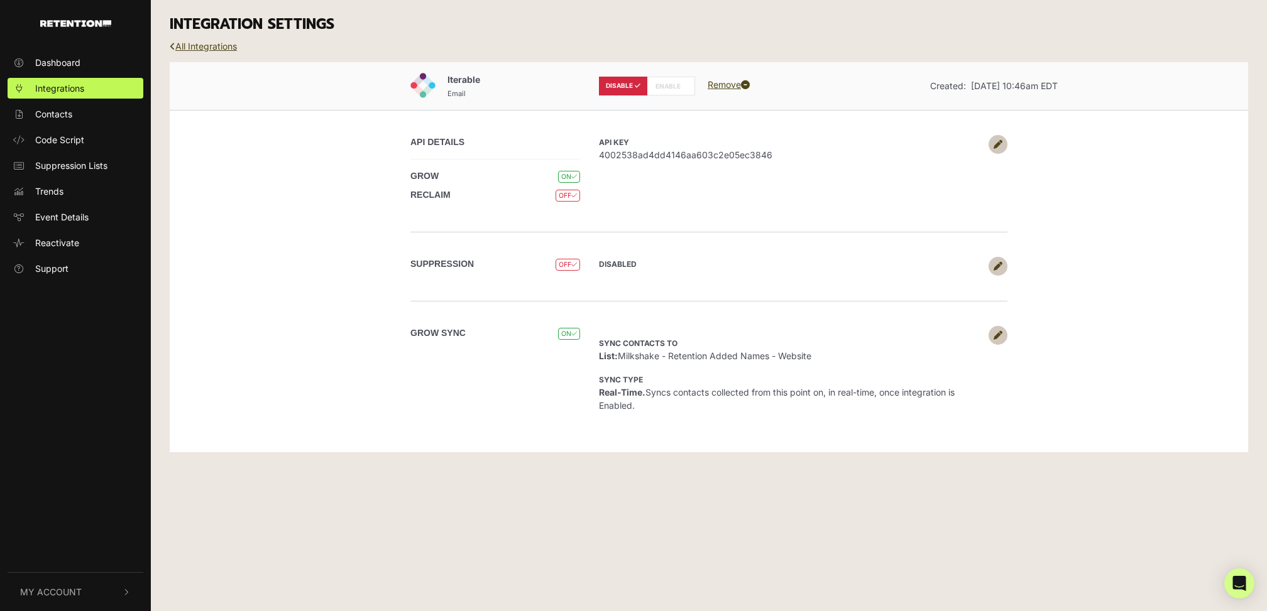
click at [1001, 337] on icon at bounding box center [998, 335] width 9 height 9
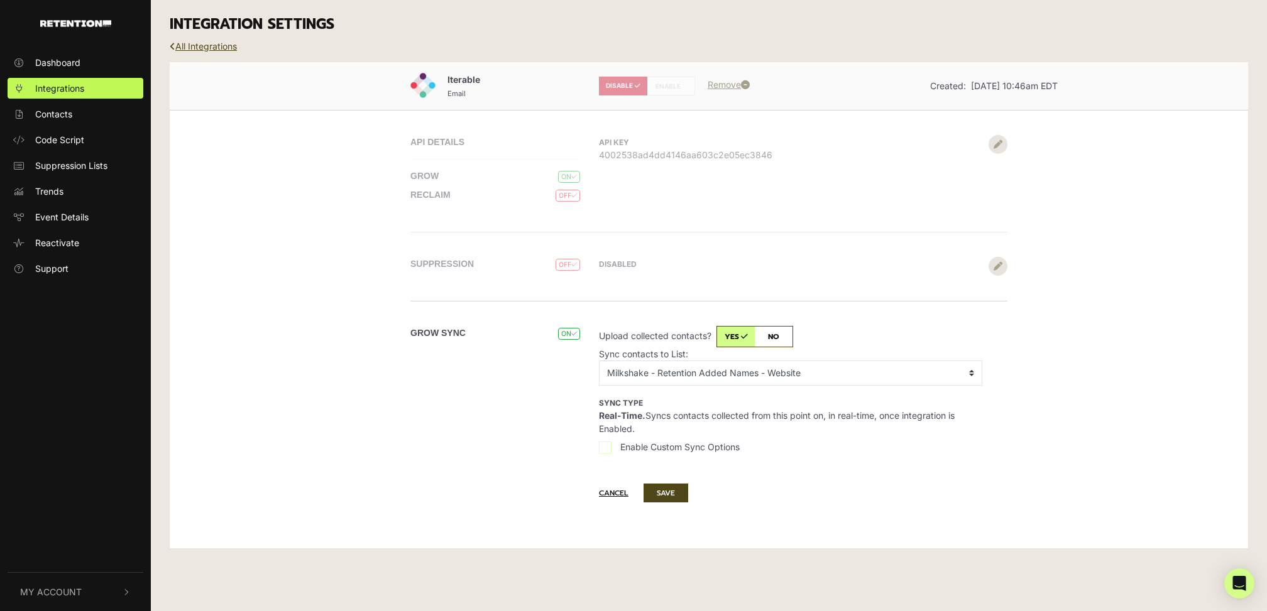
click at [603, 442] on input "Enable Custom Sync Options" at bounding box center [605, 448] width 13 height 13
checkbox input "true"
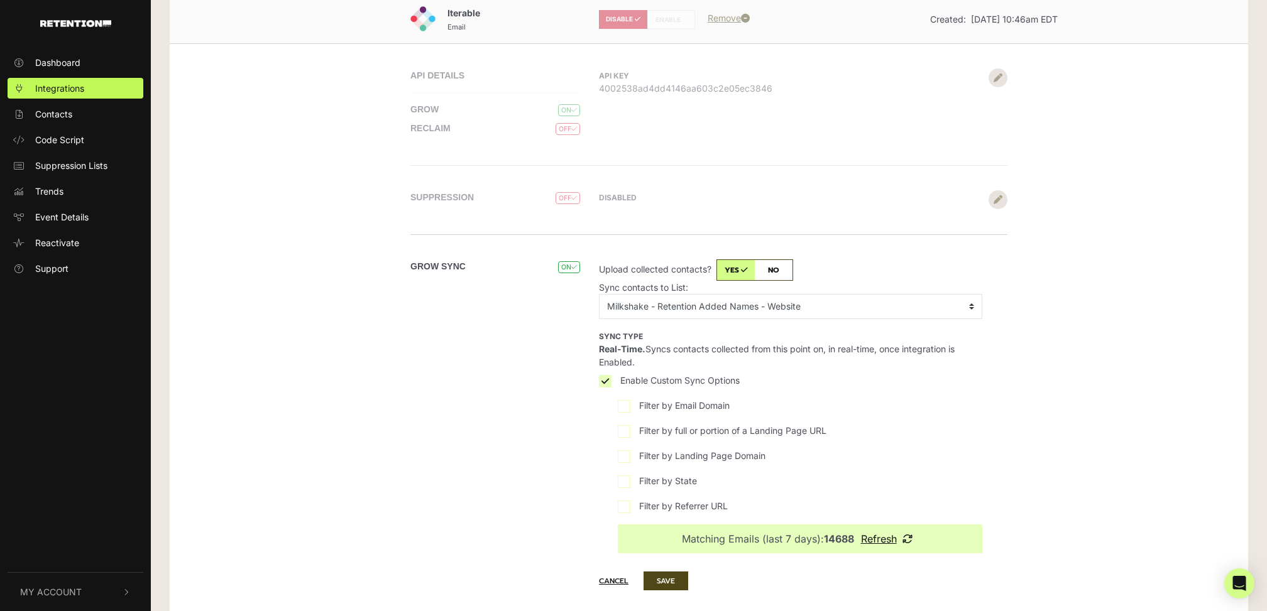
scroll to position [77, 0]
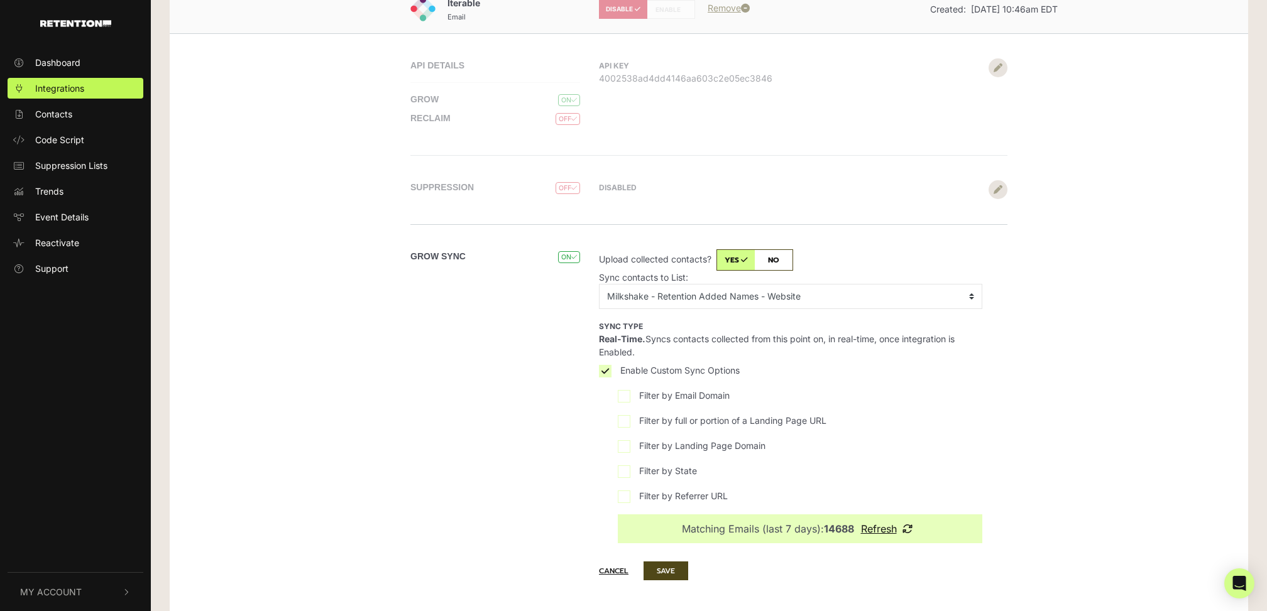
click at [663, 447] on span "Filter by Landing Page Domain" at bounding box center [702, 445] width 126 height 13
click at [630, 447] on input "Filter by Landing Page Domain" at bounding box center [624, 447] width 13 height 13
checkbox input "true"
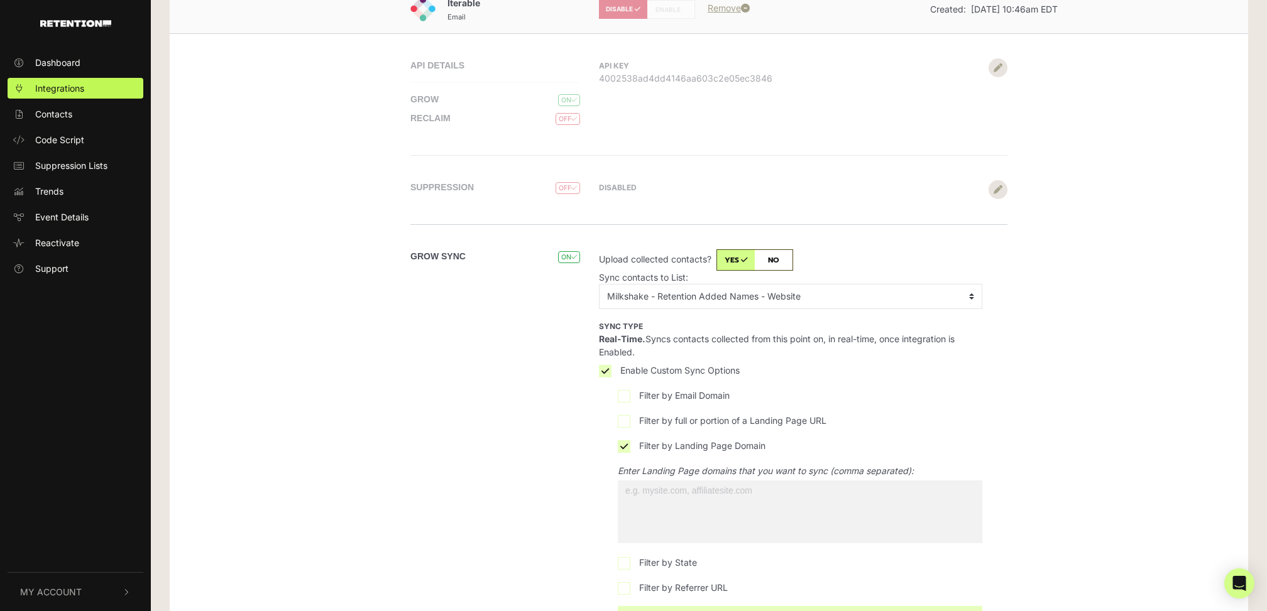
click at [694, 522] on span at bounding box center [800, 512] width 364 height 63
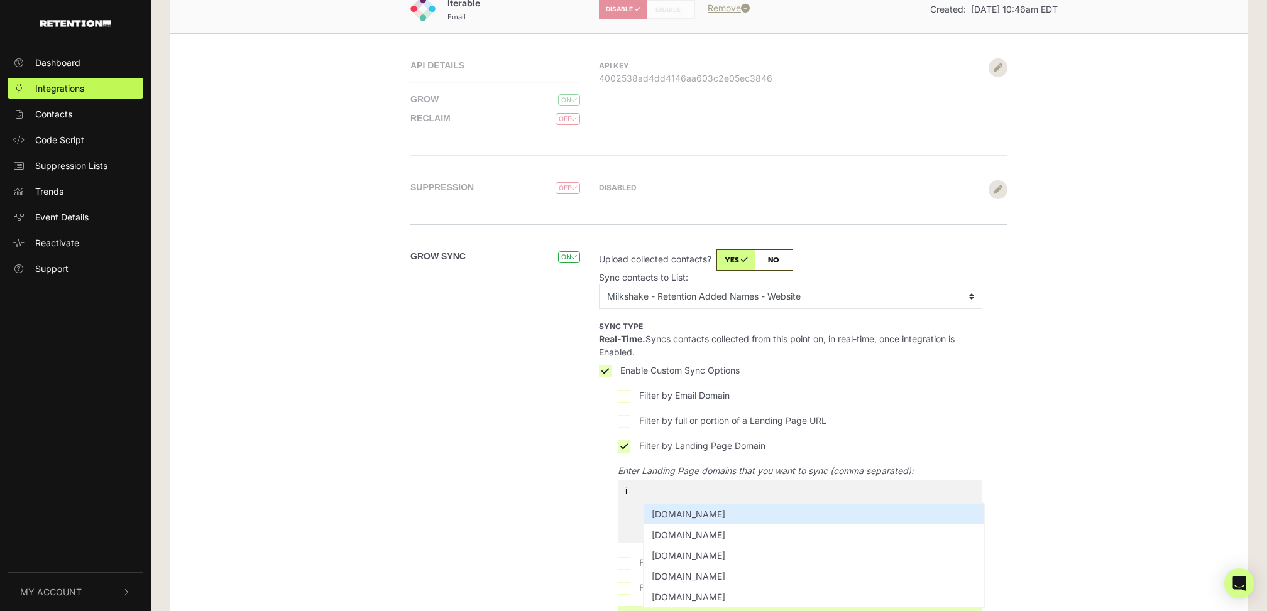
type input "in"
type input "inter"
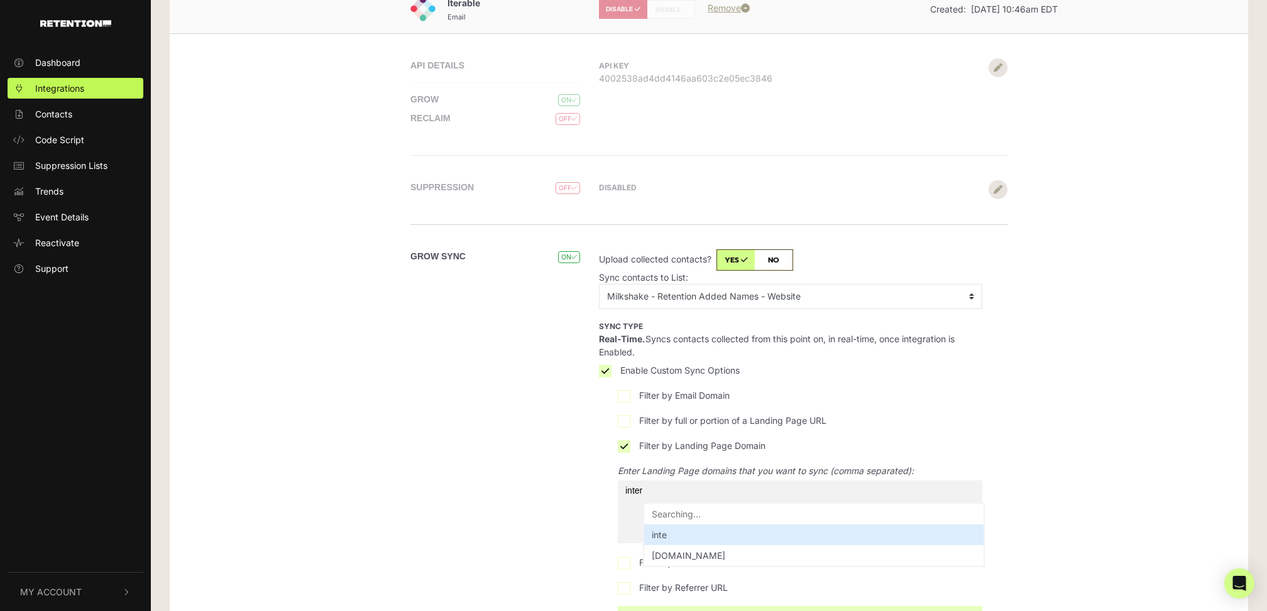
type input "intern"
type input "interna"
type input "internati"
type input "internatio"
type input "internation"
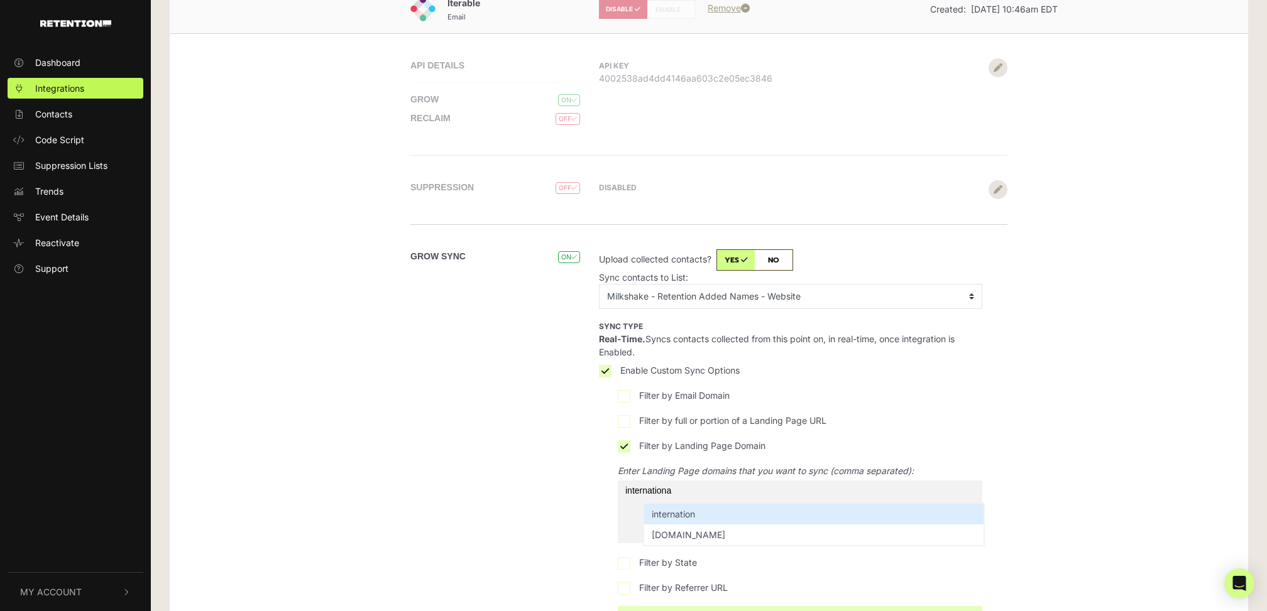
type input "international"
type input "internationall"
type input "internationalli"
type input "internationallivi"
type input "internationalliving"
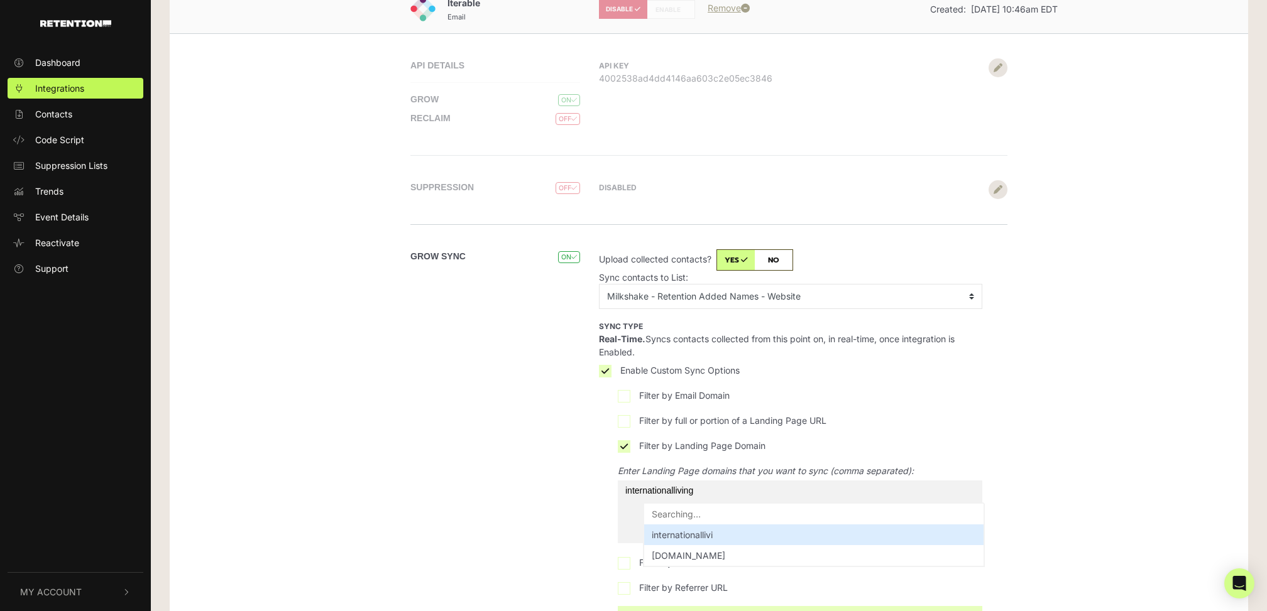
type input "internationalliving."
type input "internationalliving.co"
type input "internationalliving.com"
select select "internationalliving.com"
type input "ww"
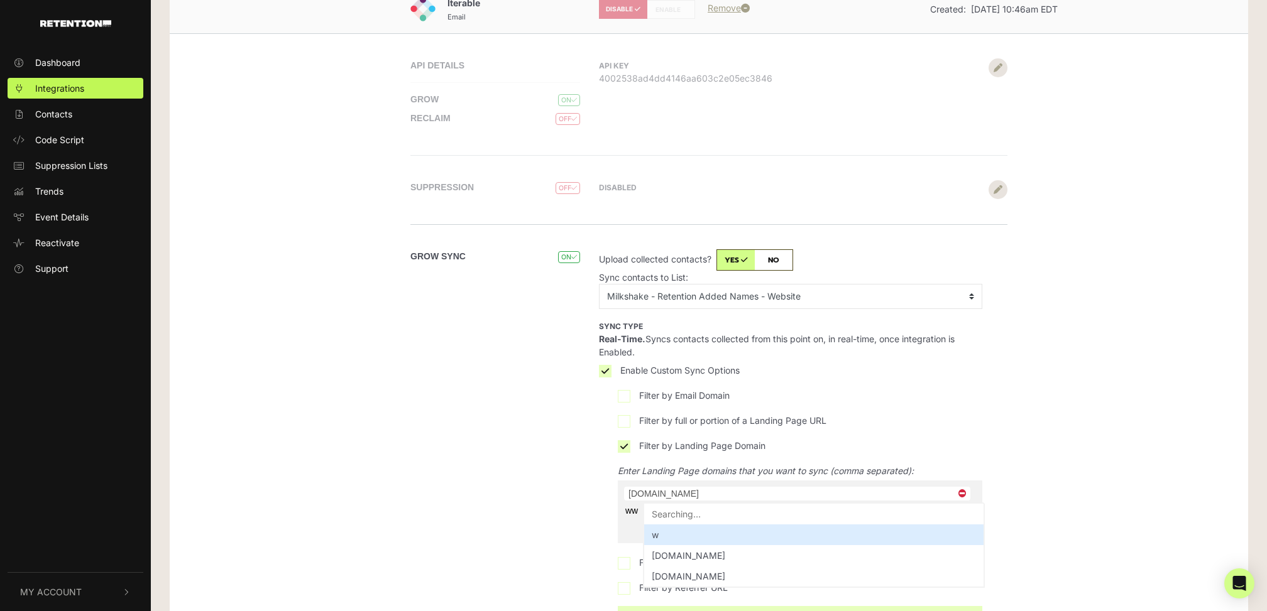
type input "www"
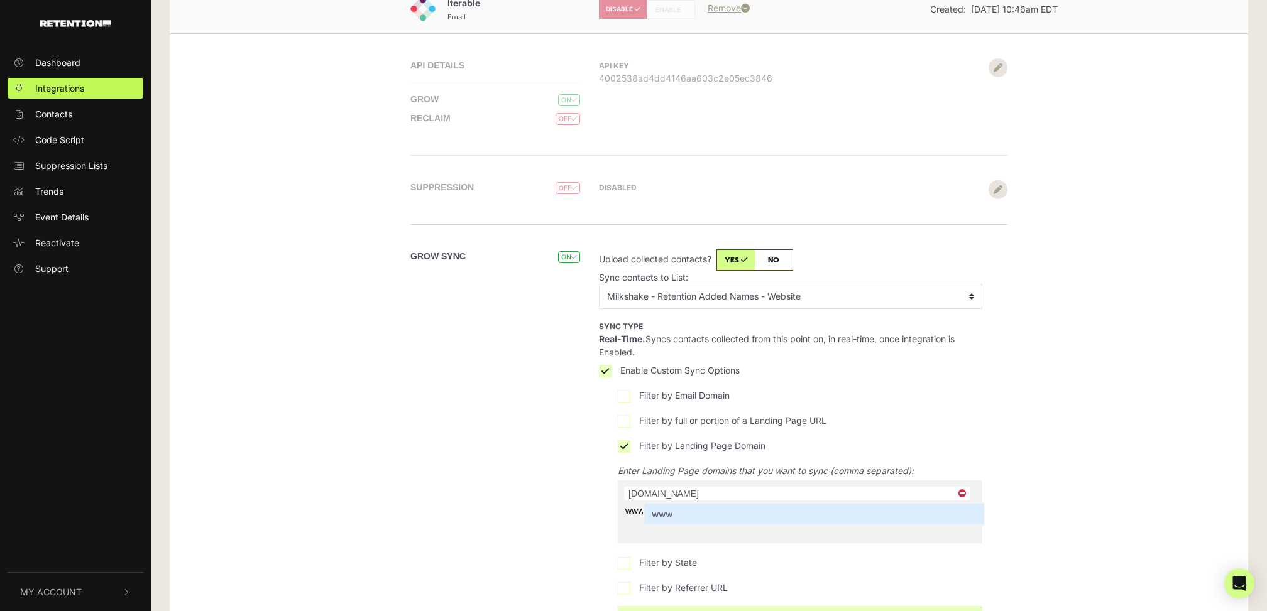
type input "www."
type input "www.i"
type input "www.int"
type input "www.inter"
type input "www.interna"
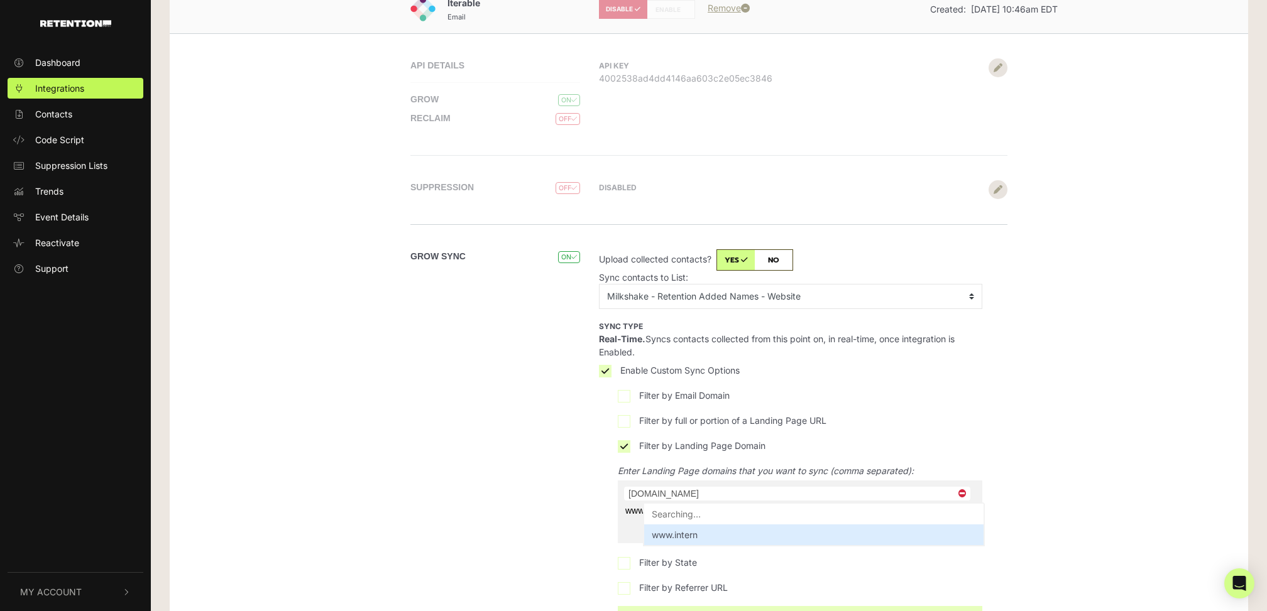
type input "www.internat"
type input "www.internatio"
type input "www.internationa"
type input "www.internationalli"
type input "www.internationallivi"
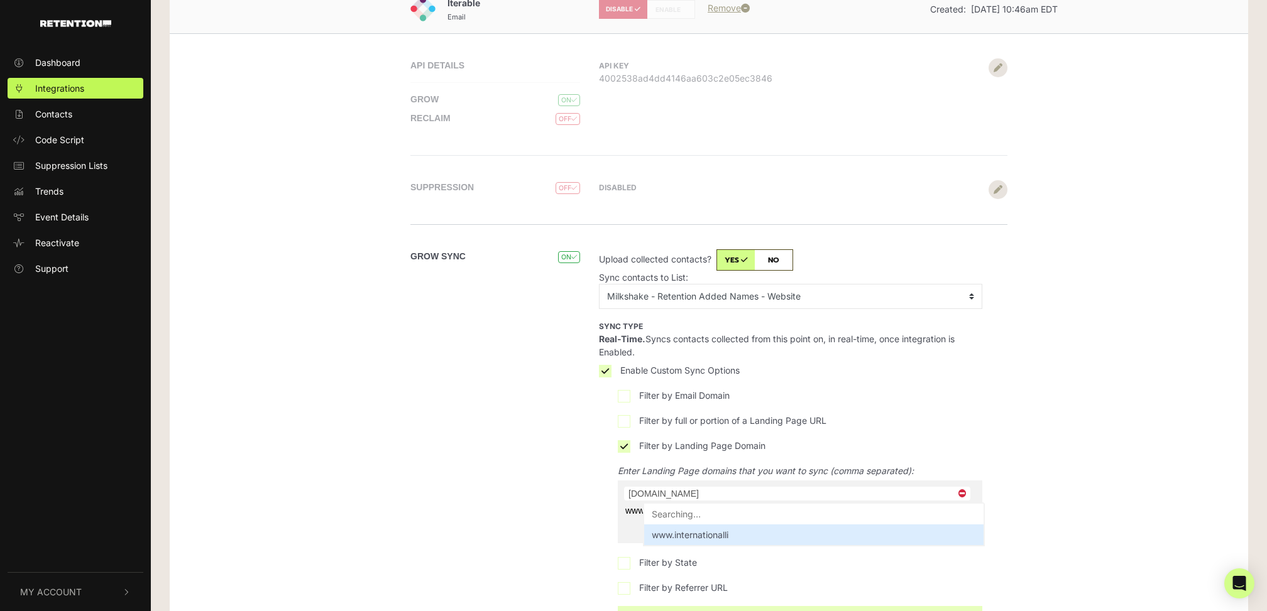
type input "www.internationalliving"
type input "www.internationalliving."
type input "www.internationalliving.co"
type input "[DOMAIN_NAME]"
click at [547, 469] on div "Grow Sync ON" at bounding box center [499, 442] width 179 height 386
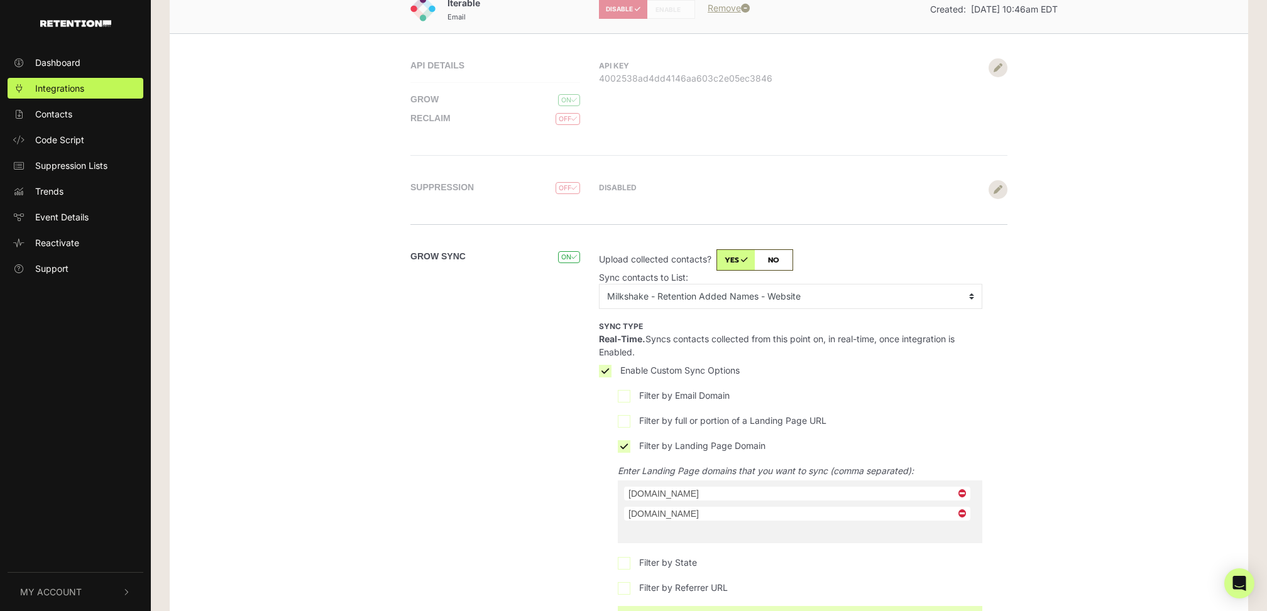
scroll to position [194, 0]
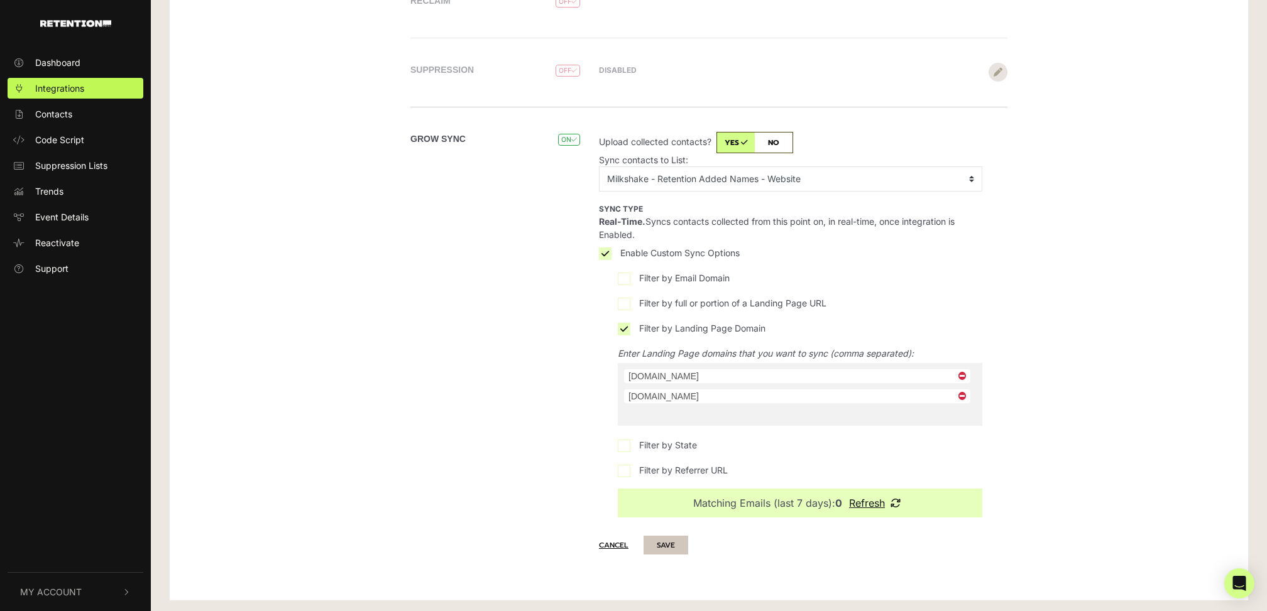
drag, startPoint x: 666, startPoint y: 544, endPoint x: 676, endPoint y: 546, distance: 10.8
click at [676, 546] on button "SAVE" at bounding box center [666, 545] width 45 height 19
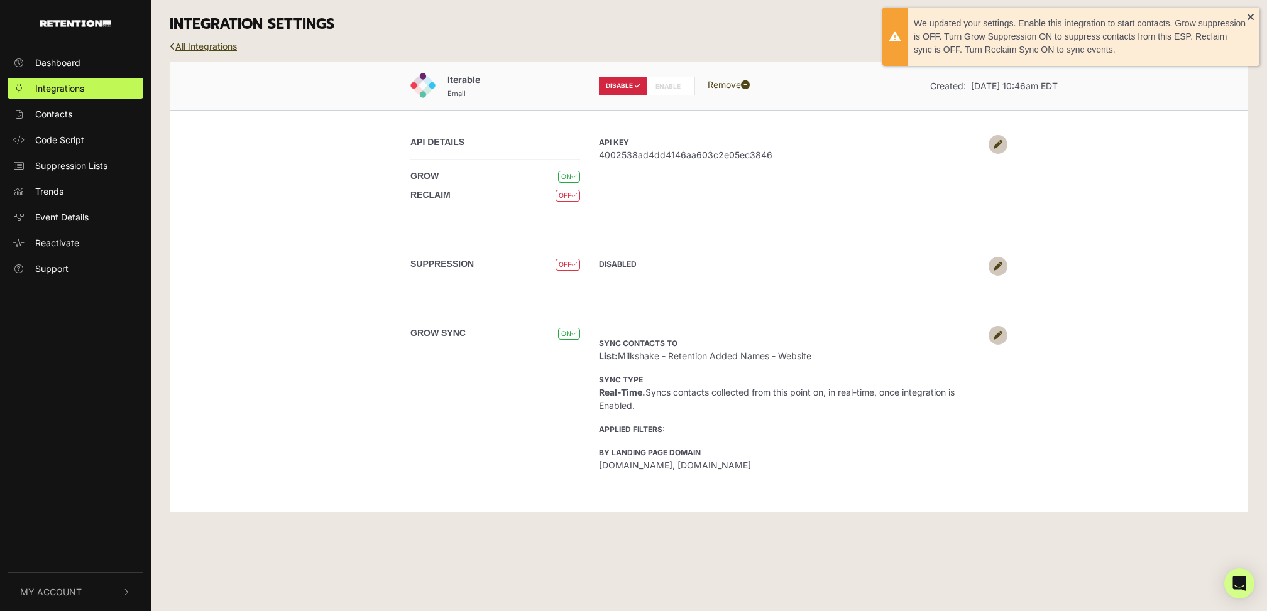
click at [678, 83] on label "ENABLE" at bounding box center [671, 86] width 48 height 19
radio input "false"
radio input "true"
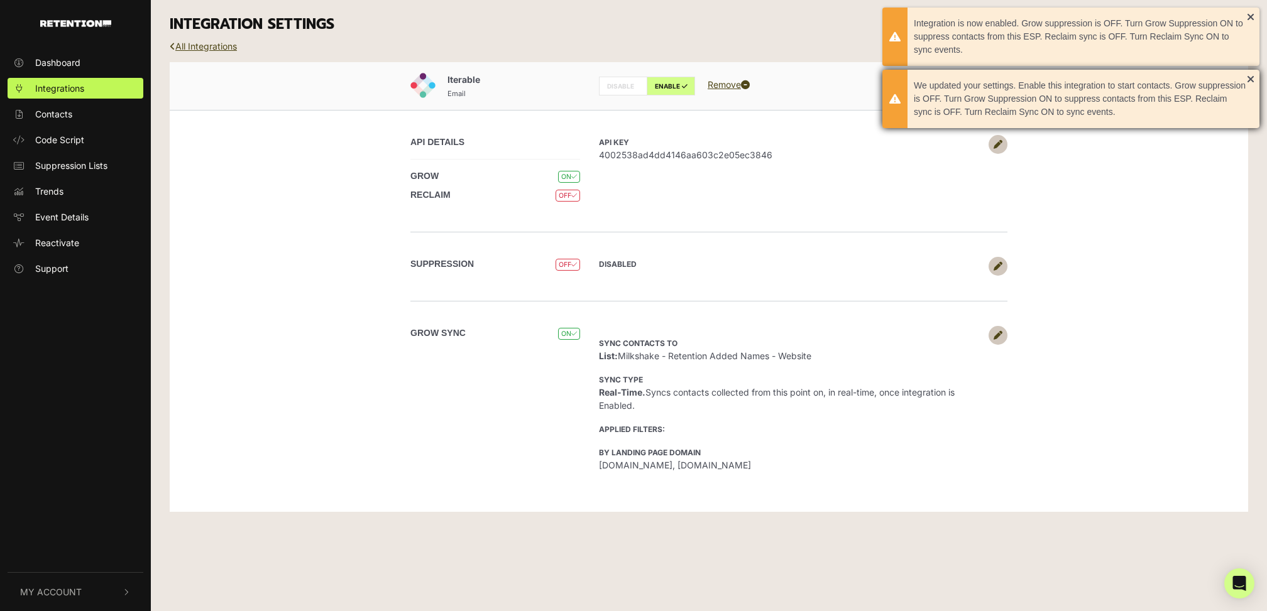
click at [1251, 76] on div "We updated your settings. Enable this integration to start contacts. Grow suppr…" at bounding box center [1070, 99] width 377 height 58
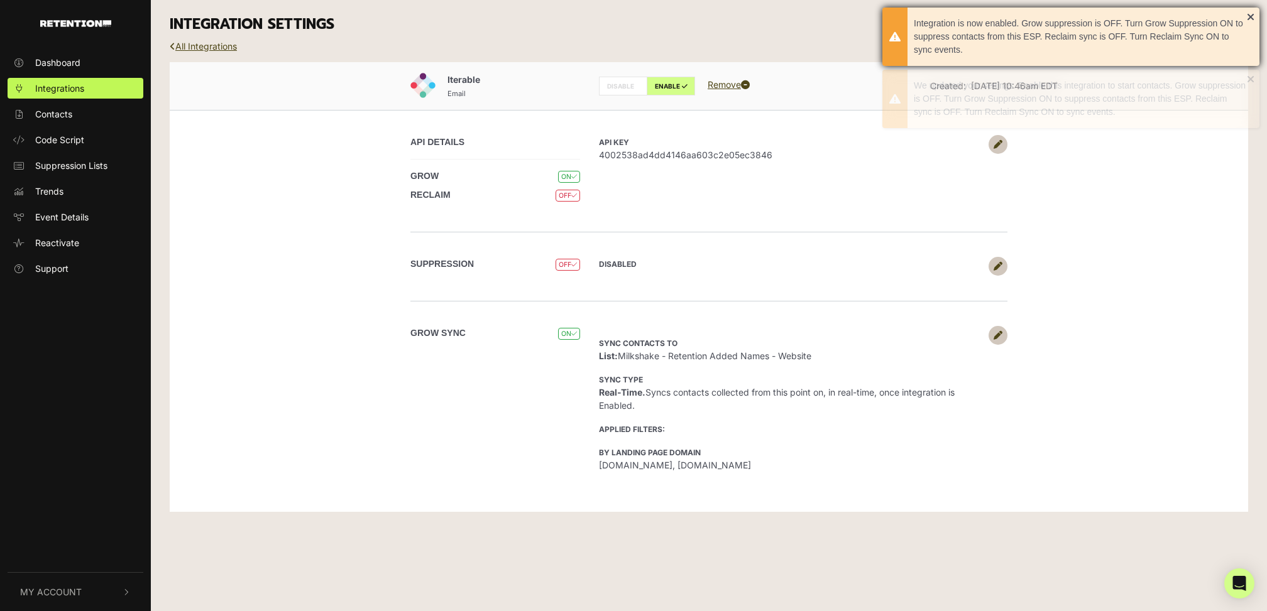
click at [1254, 13] on div "Integration is now enabled. Grow suppression is OFF. Turn Grow Suppression ON t…" at bounding box center [1070, 37] width 377 height 58
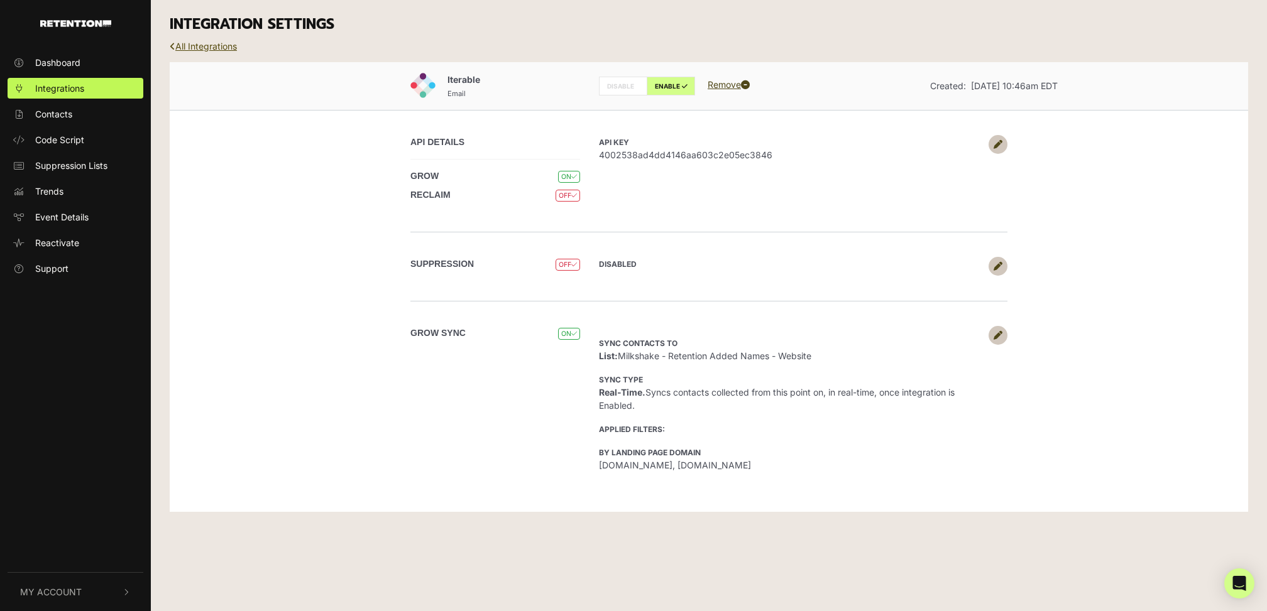
click at [214, 44] on link "All Integrations" at bounding box center [203, 46] width 67 height 11
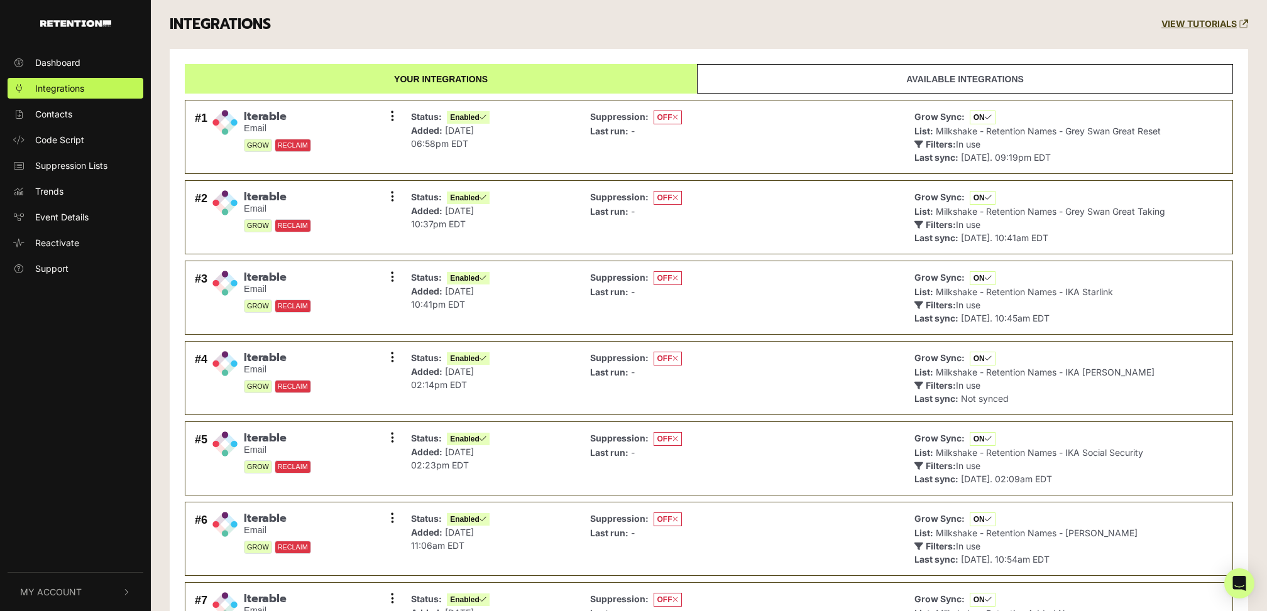
click at [674, 23] on div "INTEGRATIONS VIEW TUTORIALS" at bounding box center [708, 24] width 1097 height 49
click at [60, 110] on span "Contacts" at bounding box center [53, 113] width 37 height 13
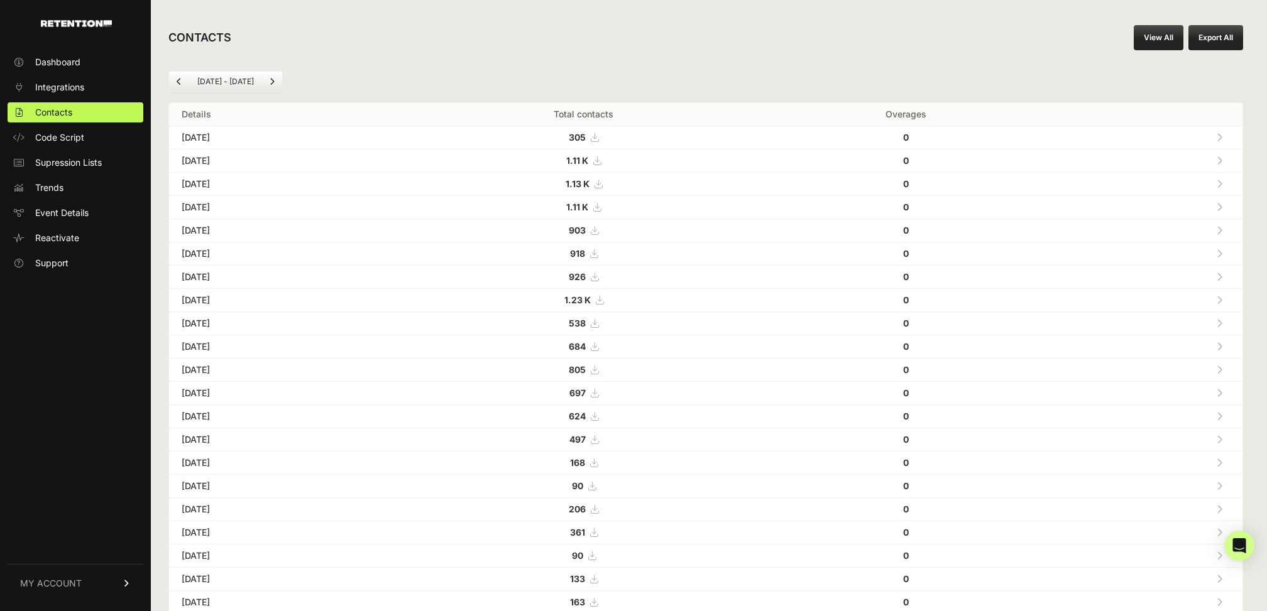
click at [598, 275] on icon at bounding box center [595, 277] width 8 height 9
click at [598, 251] on icon at bounding box center [594, 253] width 8 height 9
click at [598, 229] on icon at bounding box center [595, 230] width 8 height 9
click at [601, 205] on icon at bounding box center [597, 207] width 8 height 9
click at [602, 185] on icon at bounding box center [598, 184] width 8 height 9
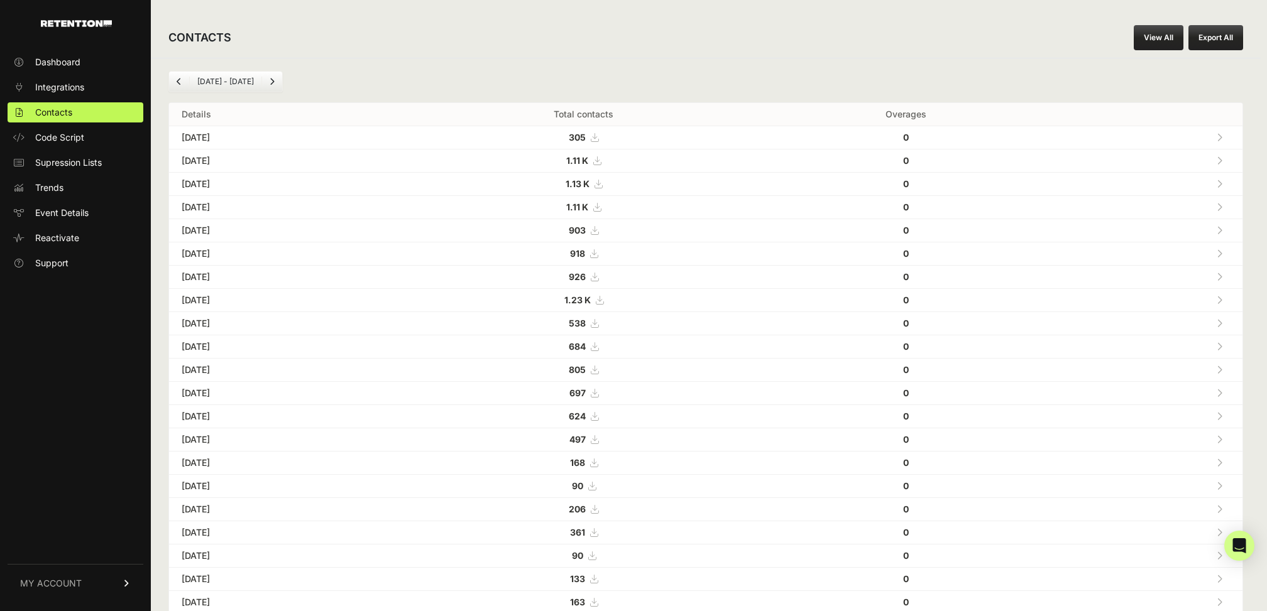
click at [601, 161] on icon at bounding box center [597, 160] width 8 height 9
click at [67, 75] on ul "Dashboard Integrations Contacts Code Script Supression Lists Trends Event Detai…" at bounding box center [76, 162] width 136 height 221
click at [67, 82] on span "Integrations" at bounding box center [59, 87] width 49 height 13
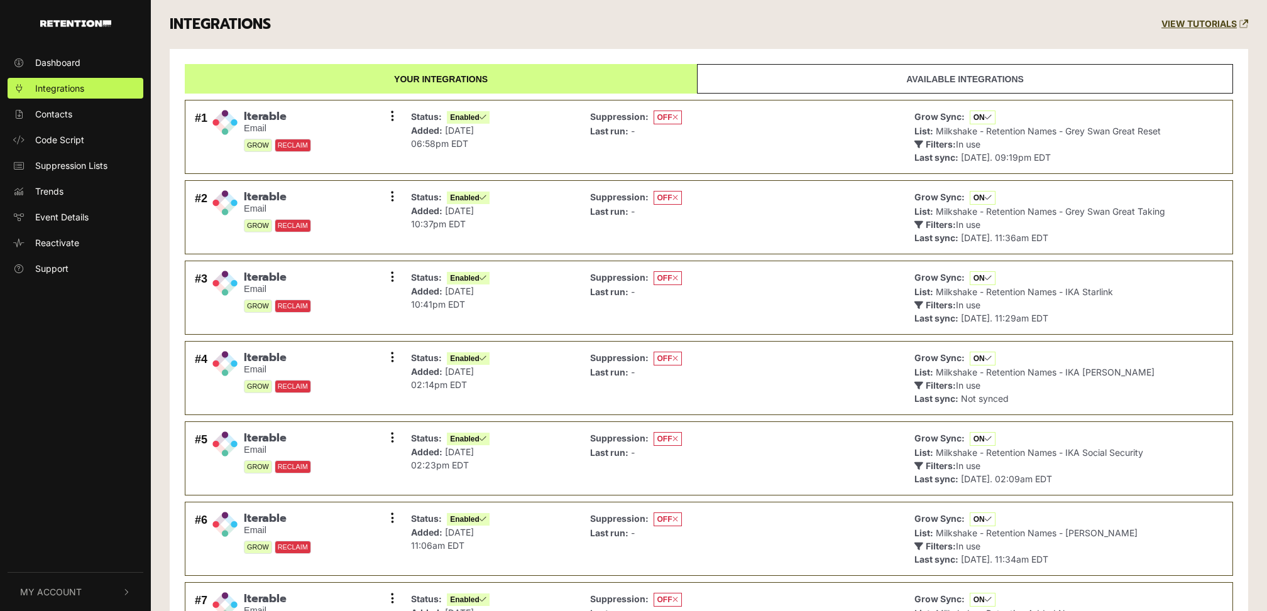
scroll to position [208, 0]
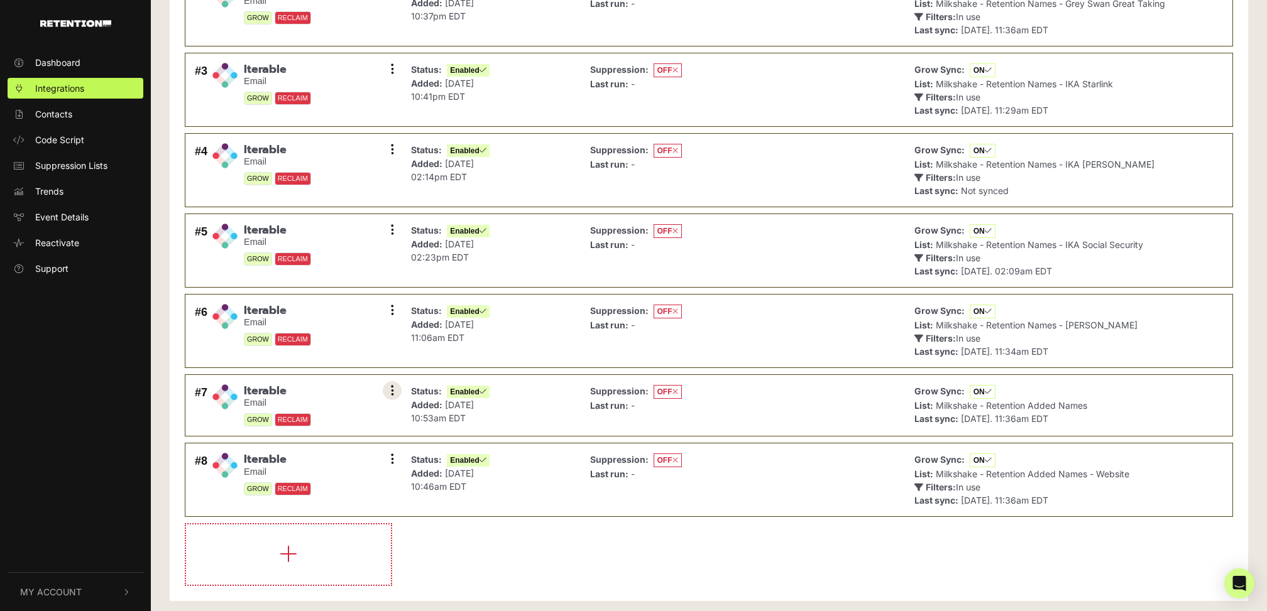
click at [386, 383] on button at bounding box center [392, 390] width 19 height 19
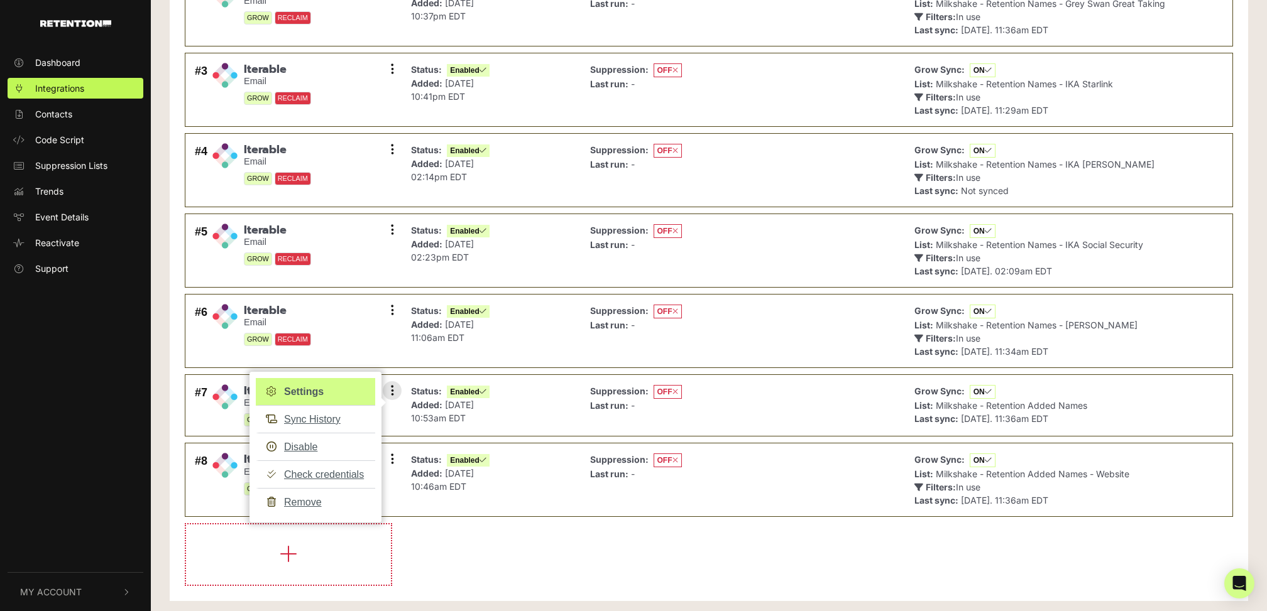
click at [320, 388] on link "Settings" at bounding box center [315, 392] width 119 height 28
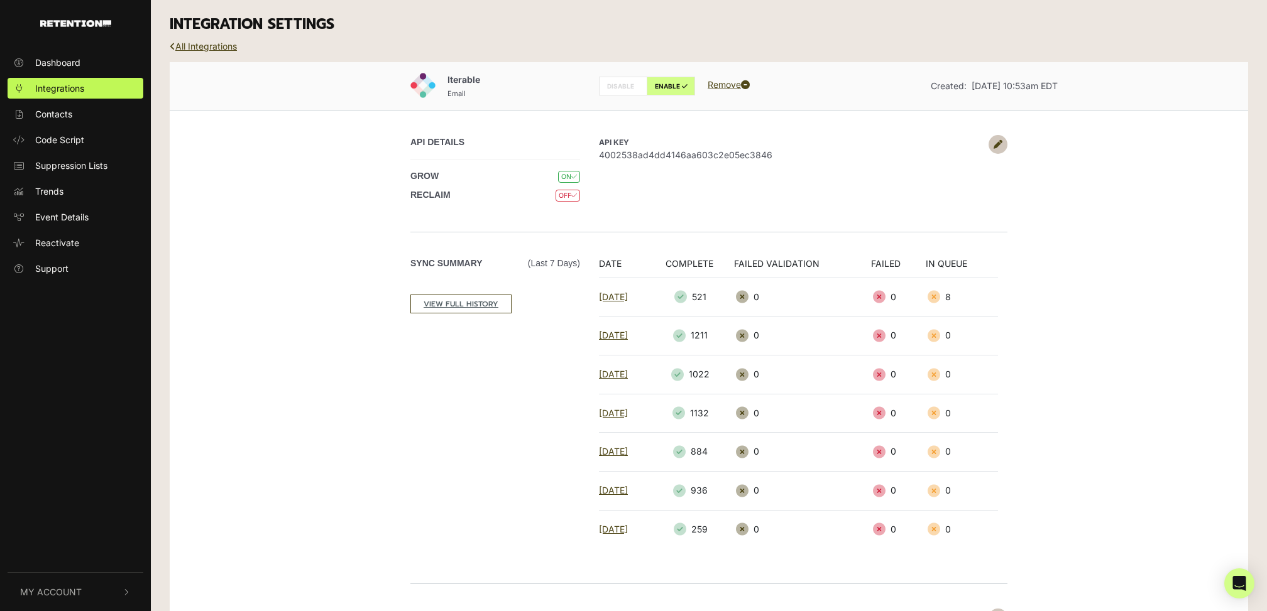
scroll to position [224, 0]
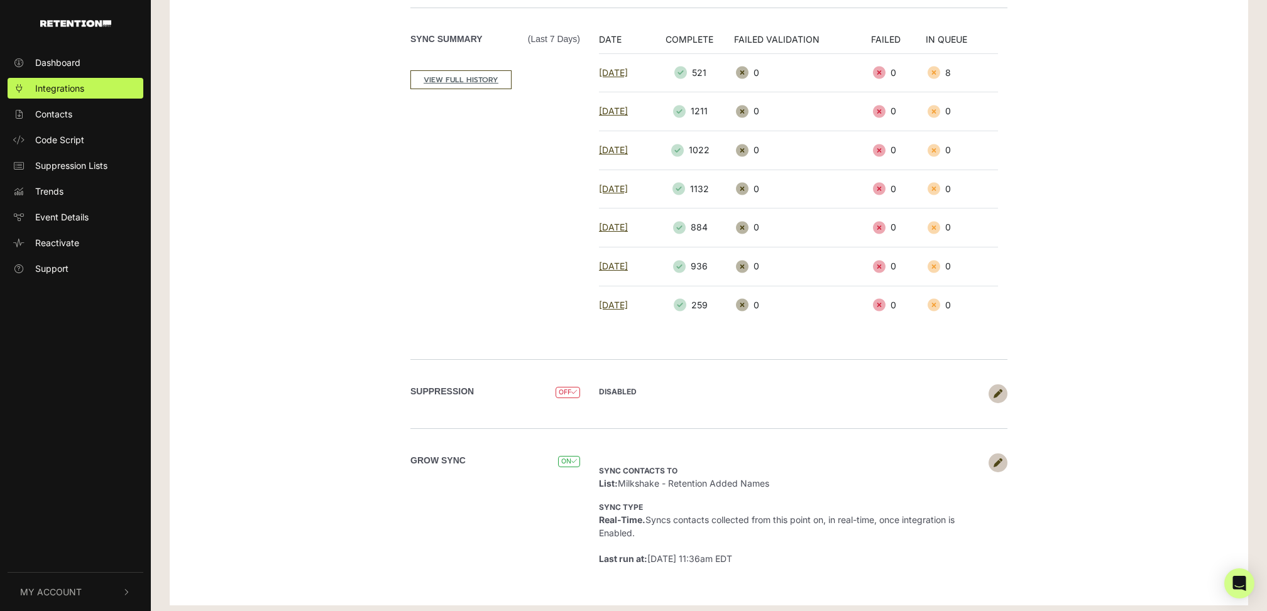
click at [994, 459] on icon at bounding box center [998, 463] width 9 height 9
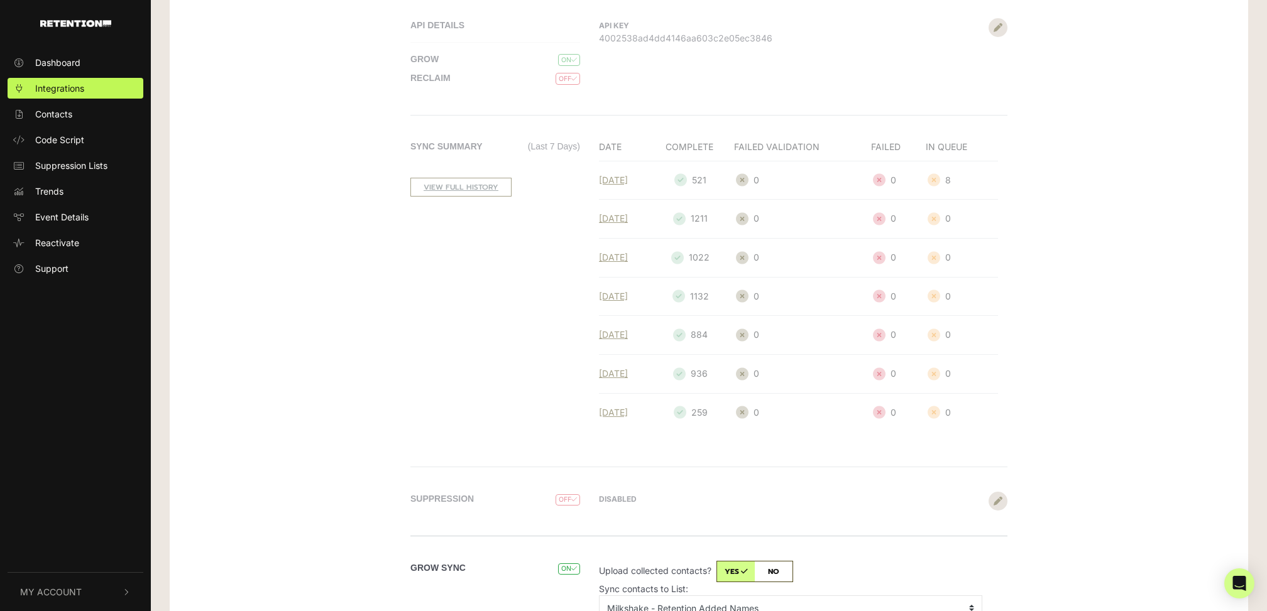
scroll to position [294, 0]
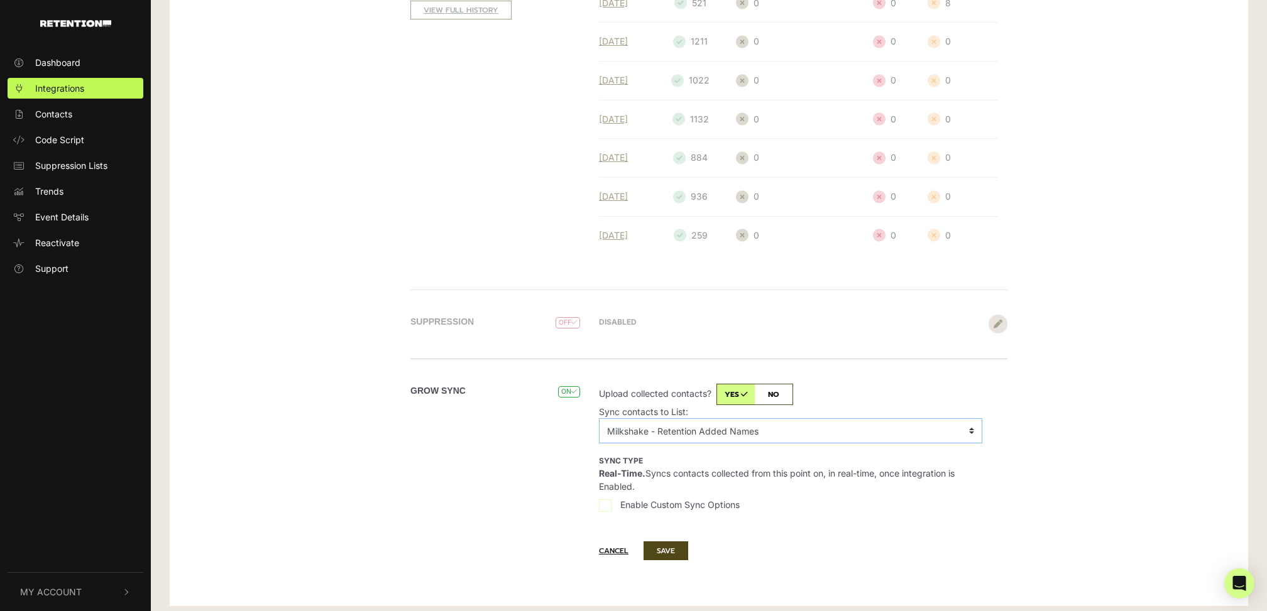
click at [708, 425] on select "No List 120S05KTE - Karys Teach English 120S35LBO - Buyers 120S35LBO - Live Bet…" at bounding box center [790, 431] width 383 height 25
click at [609, 500] on input "Enable Custom Sync Options" at bounding box center [605, 506] width 13 height 13
checkbox input "true"
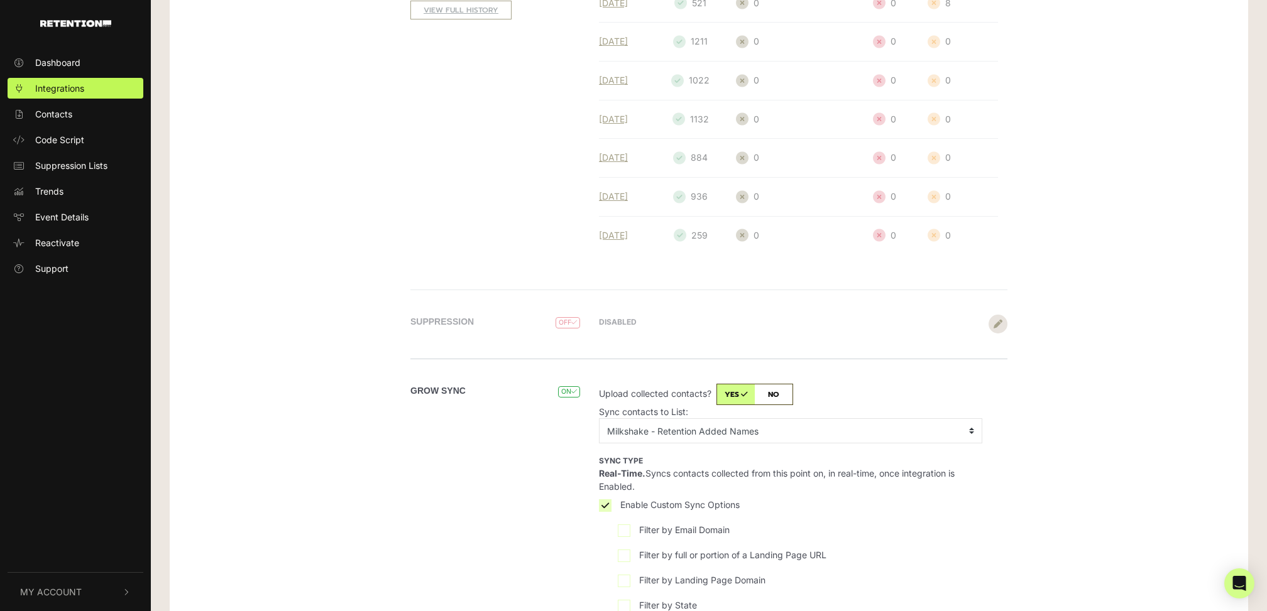
scroll to position [449, 0]
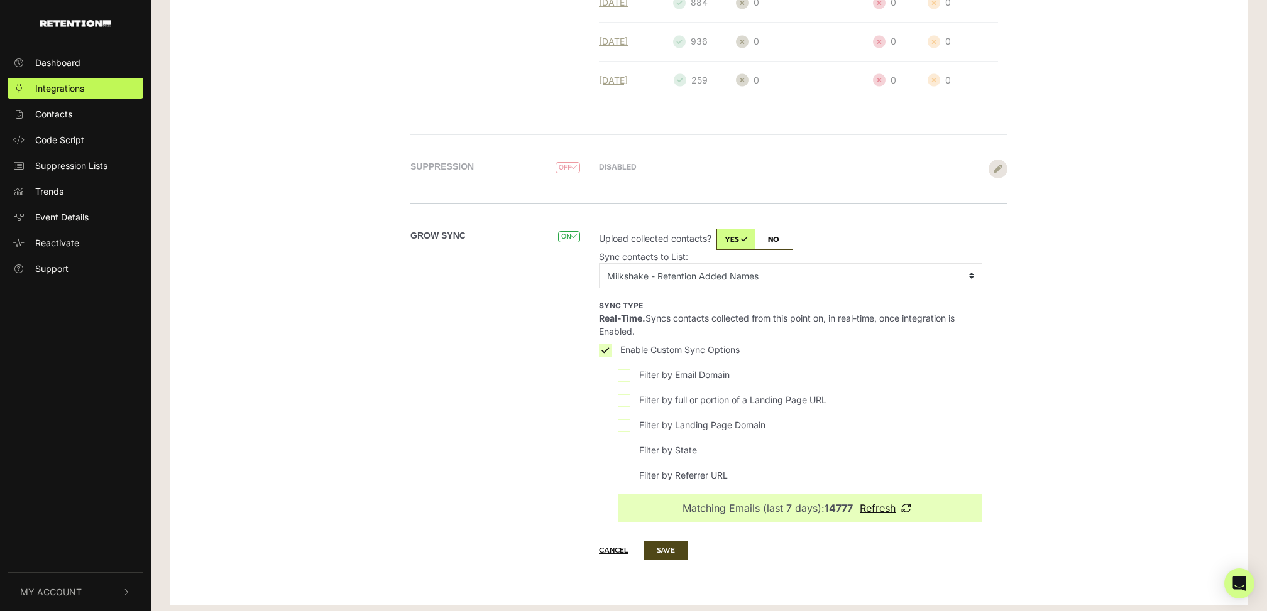
click at [627, 395] on input "Filter by full or portion of a Landing Page URL" at bounding box center [624, 401] width 13 height 13
checkbox input "true"
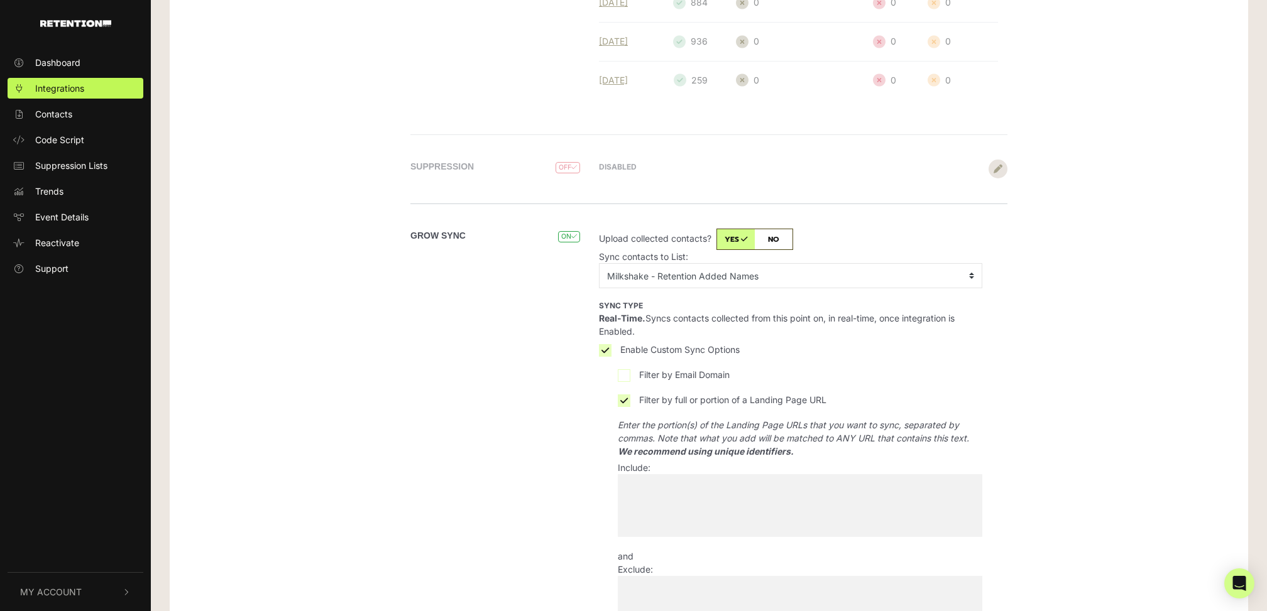
click at [748, 488] on span at bounding box center [800, 505] width 364 height 63
select select "EUROLIVING25"
click at [1029, 393] on div "Grow Sync ON Sync contacts to List: Milkshake - Retention Added Names Sync type…" at bounding box center [709, 493] width 716 height 578
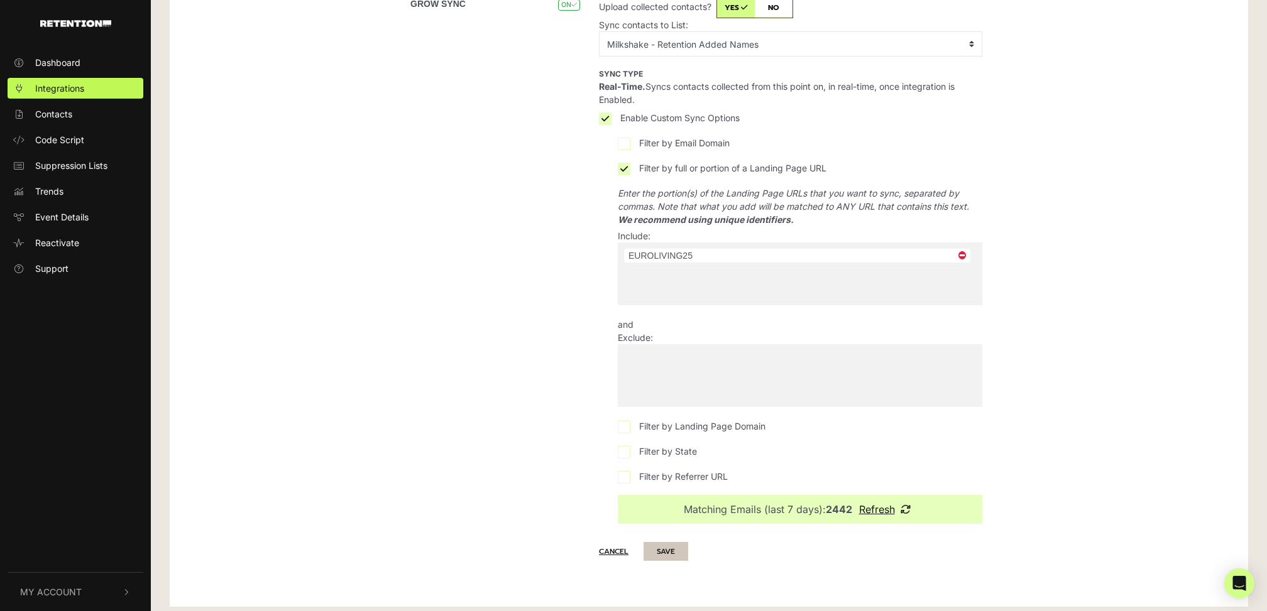
click at [678, 549] on button "SAVE" at bounding box center [666, 551] width 45 height 19
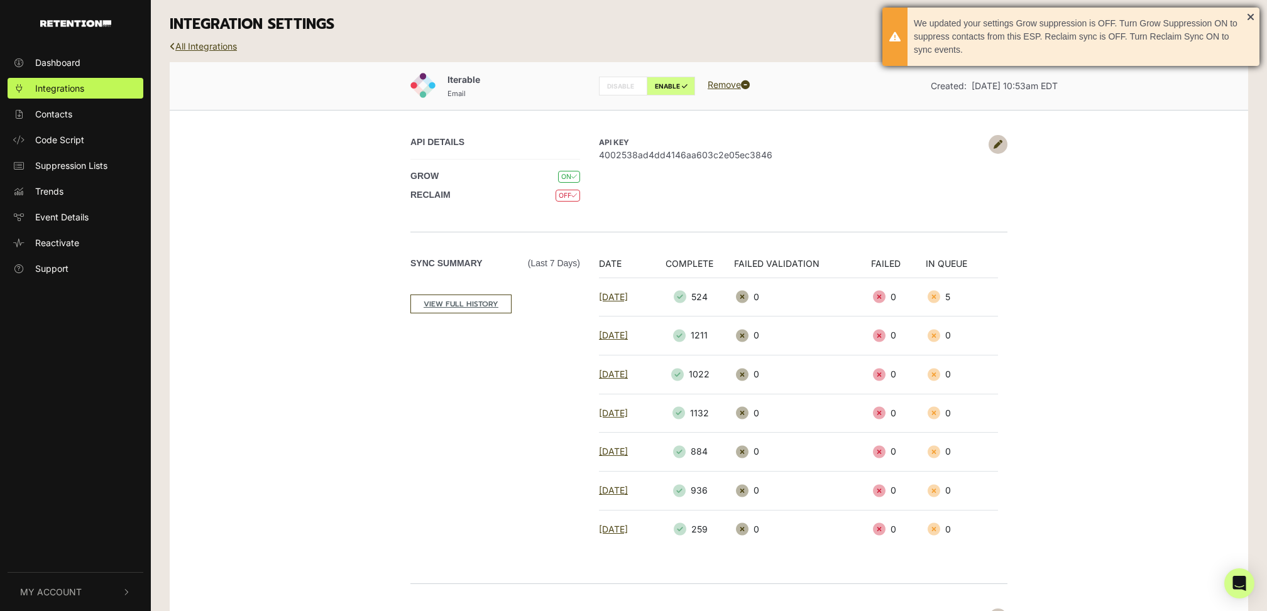
click at [1252, 16] on div "We updated your settings Grow suppression is OFF. Turn Grow Suppression ON to s…" at bounding box center [1070, 37] width 377 height 58
